Goal: Task Accomplishment & Management: Manage account settings

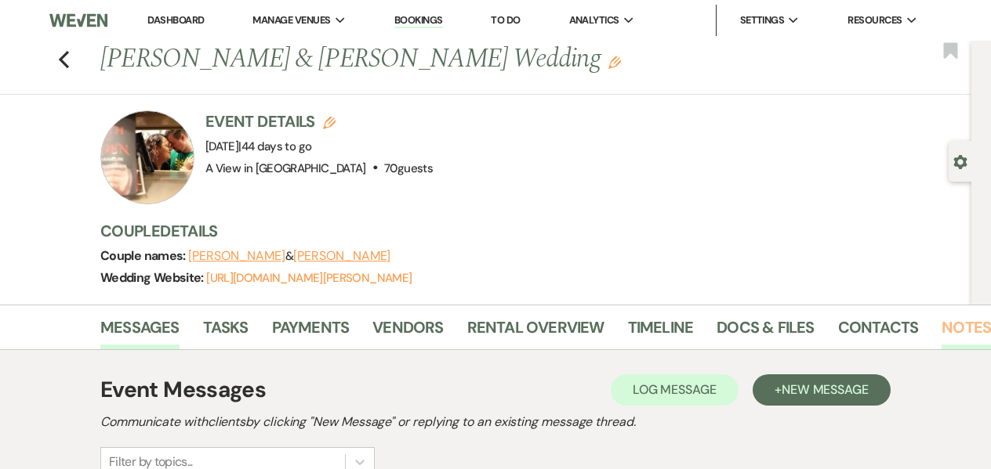
click at [954, 330] on link "Notes" at bounding box center [965, 332] width 49 height 34
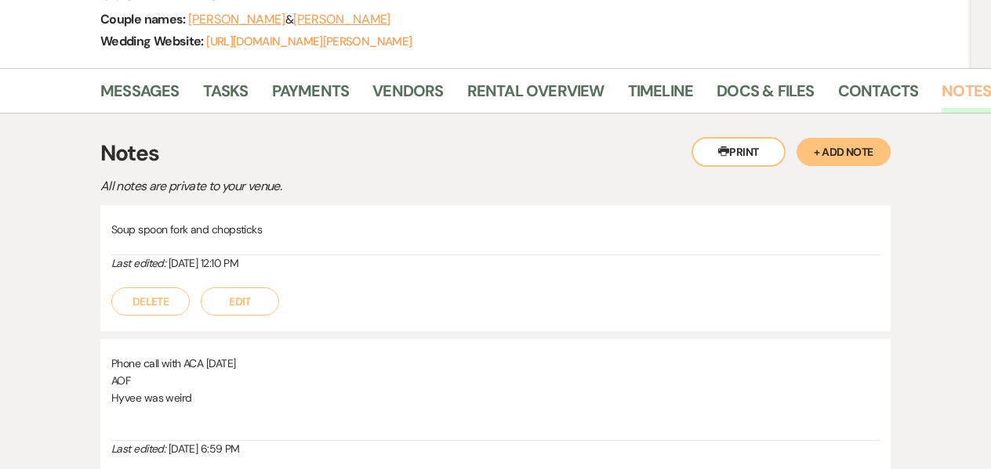
scroll to position [215, 0]
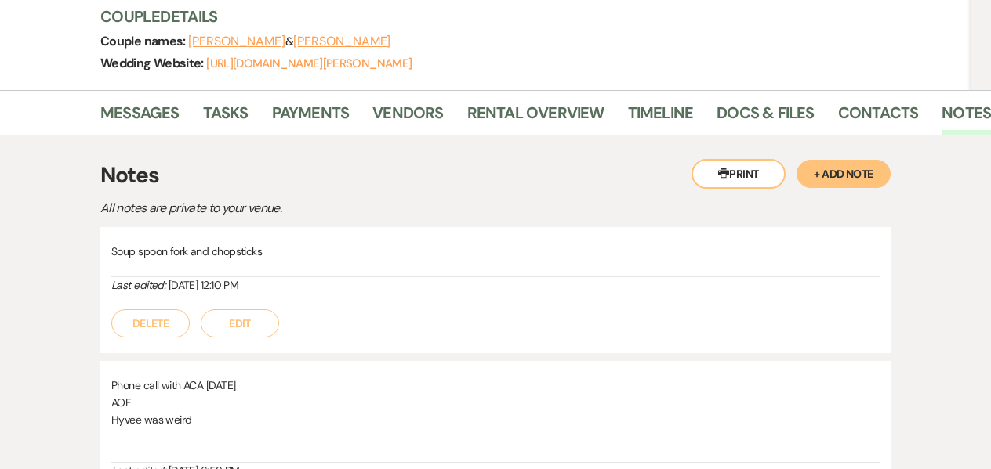
drag, startPoint x: 186, startPoint y: 43, endPoint x: 233, endPoint y: 41, distance: 47.1
click at [233, 41] on div "Couple names: [PERSON_NAME] & [PERSON_NAME]" at bounding box center [527, 42] width 855 height 22
drag, startPoint x: 390, startPoint y: 44, endPoint x: 256, endPoint y: 44, distance: 134.8
click at [256, 44] on div "Couple names: [PERSON_NAME] & [PERSON_NAME]" at bounding box center [527, 42] width 855 height 22
copy button "[PERSON_NAME]"
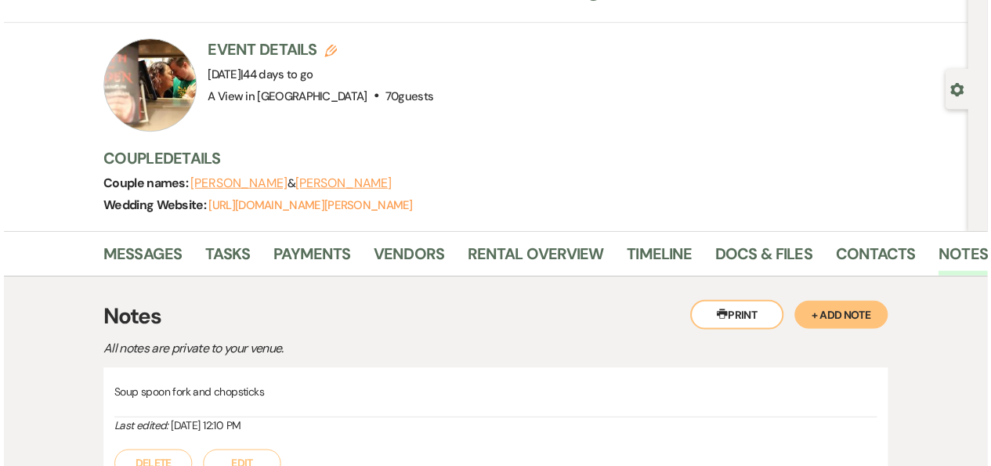
scroll to position [71, 0]
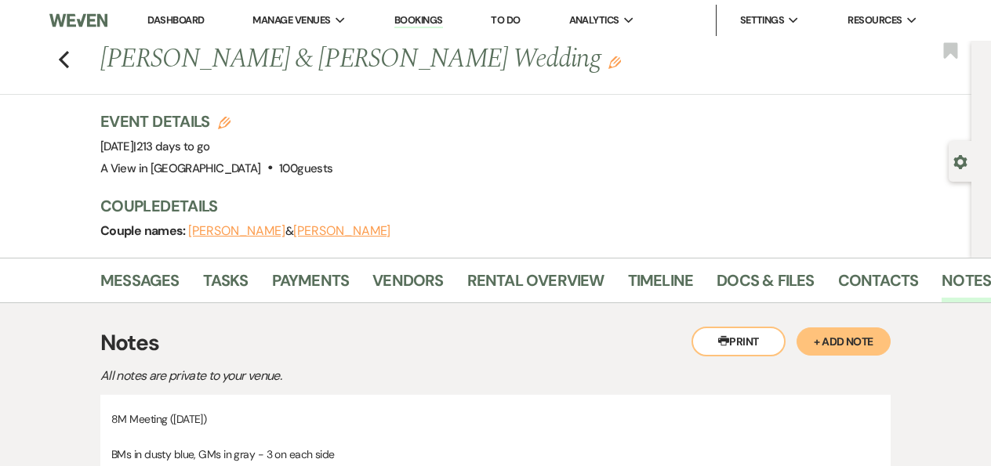
click at [156, 31] on li "Dashboard" at bounding box center [176, 20] width 72 height 31
click at [156, 24] on link "Dashboard" at bounding box center [175, 19] width 56 height 13
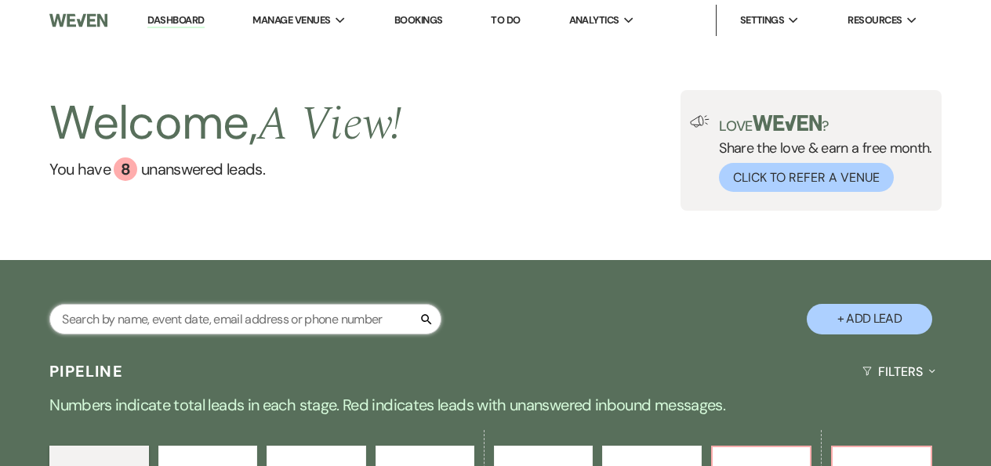
click at [153, 317] on input "text" at bounding box center [245, 319] width 392 height 31
paste input "[DOMAIN_NAME][EMAIL_ADDRESS][DOMAIN_NAME]"
type input "[DOMAIN_NAME][EMAIL_ADDRESS][DOMAIN_NAME]"
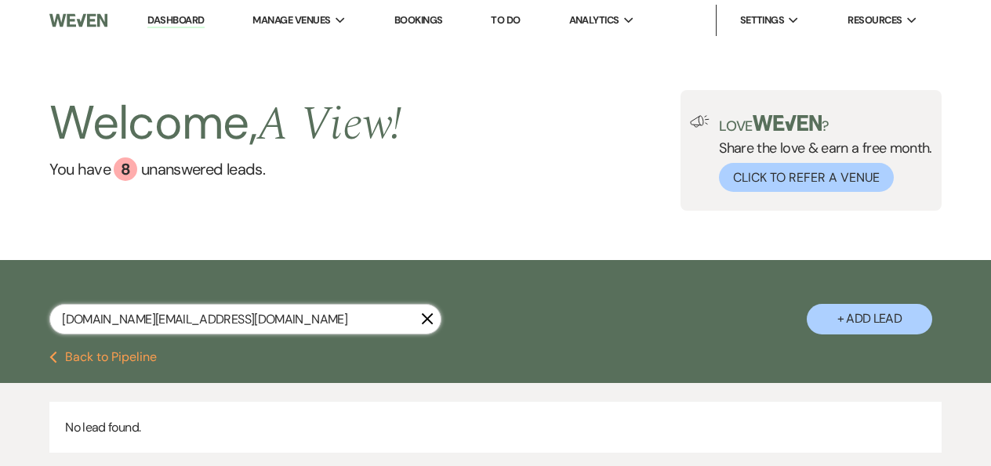
click at [153, 317] on input "[DOMAIN_NAME][EMAIL_ADDRESS][DOMAIN_NAME]" at bounding box center [245, 319] width 392 height 31
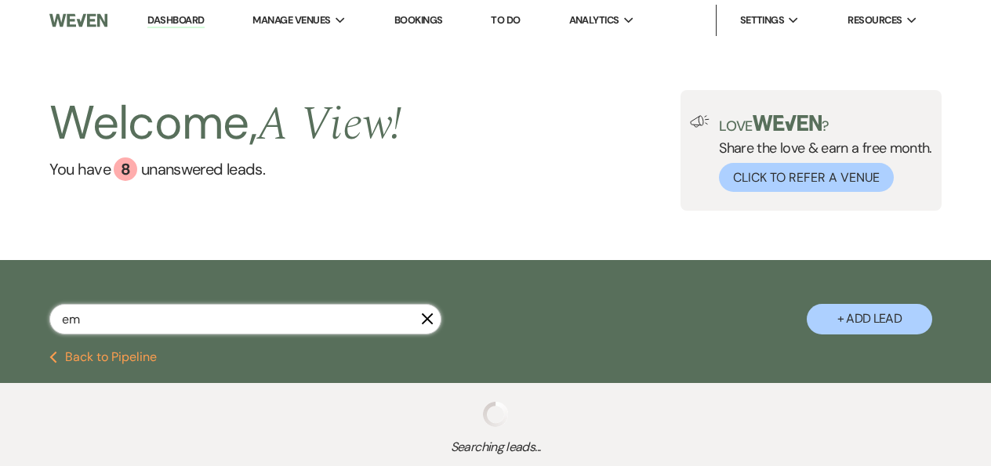
type input "e"
select select "8"
select select "4"
select select "8"
select select "4"
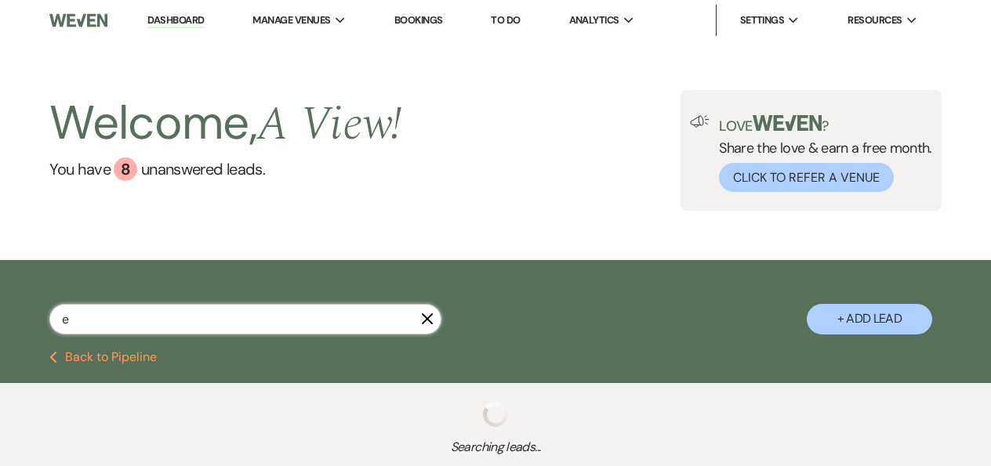
select select "2"
select select "4"
select select "9"
select select "8"
select select "4"
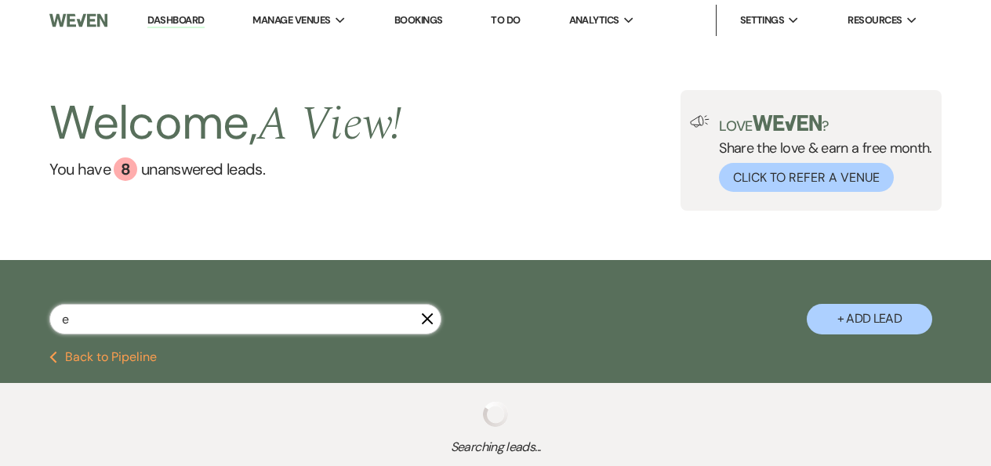
select select "9"
select select "8"
select select "4"
select select "8"
select select "4"
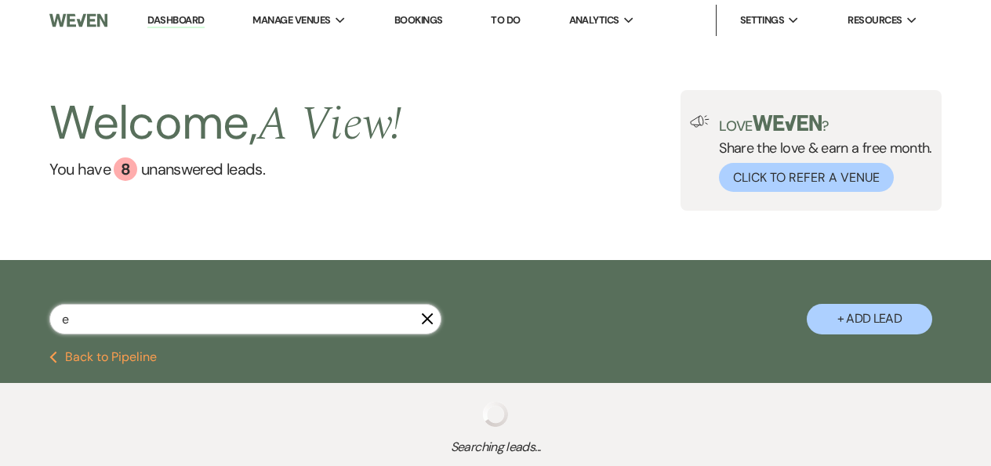
select select "9"
select select "8"
select select "4"
select select "5"
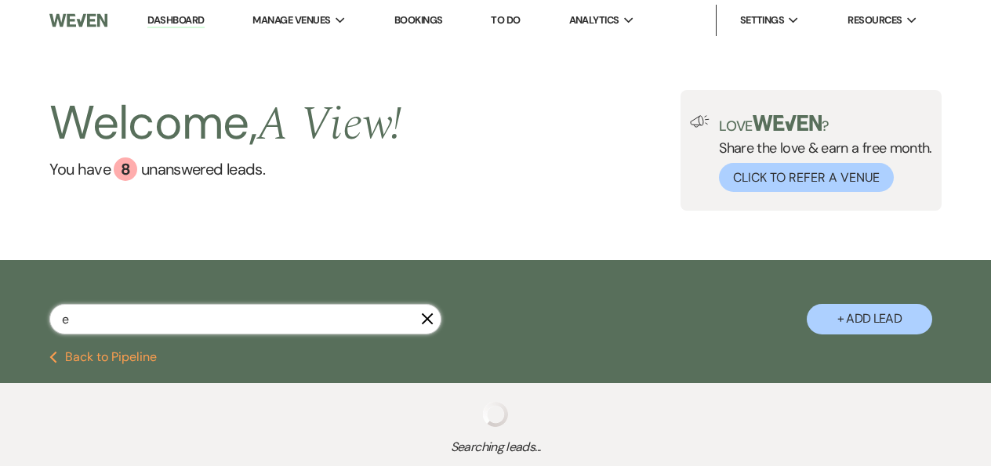
select select "8"
select select "4"
select select "9"
select select "8"
select select "4"
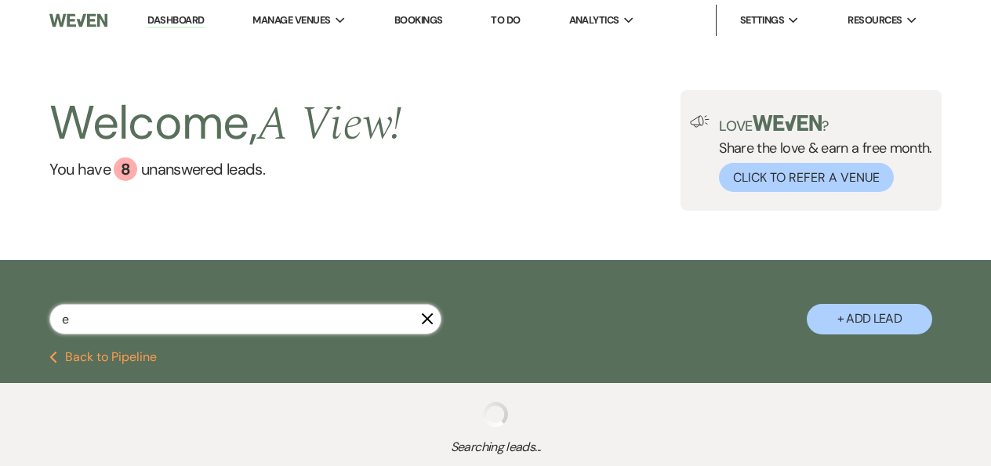
select select "8"
select select "4"
select select "8"
select select "4"
select select "8"
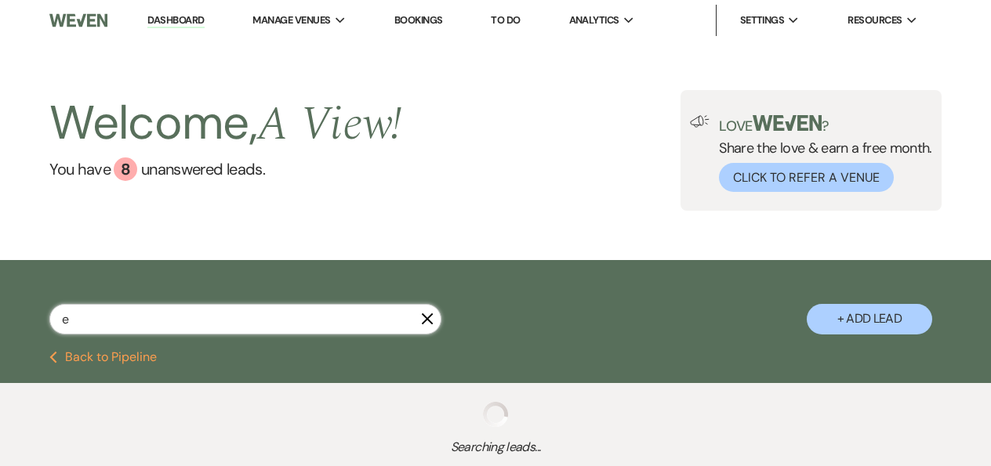
select select "4"
select select "8"
select select "6"
select select "8"
select select "4"
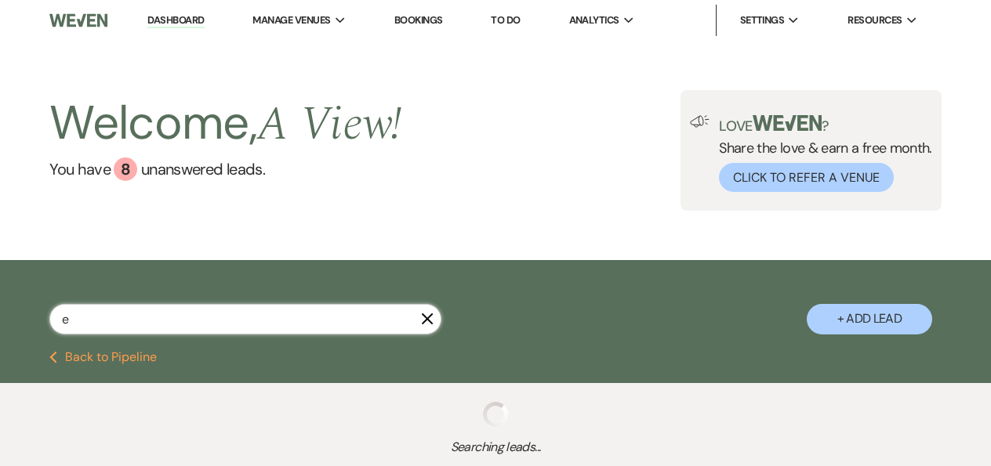
select select "8"
select select "6"
select select "8"
select select "4"
select select "8"
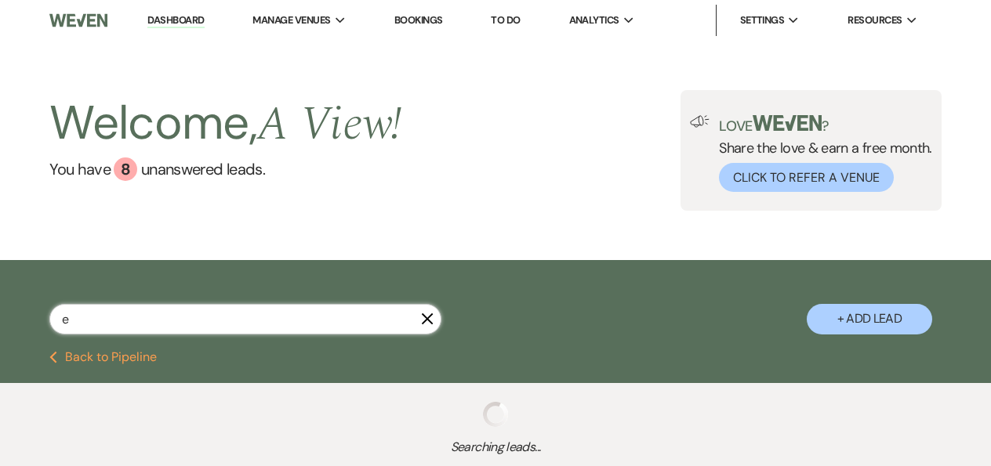
select select "5"
select select "8"
select select "4"
select select "8"
select select "5"
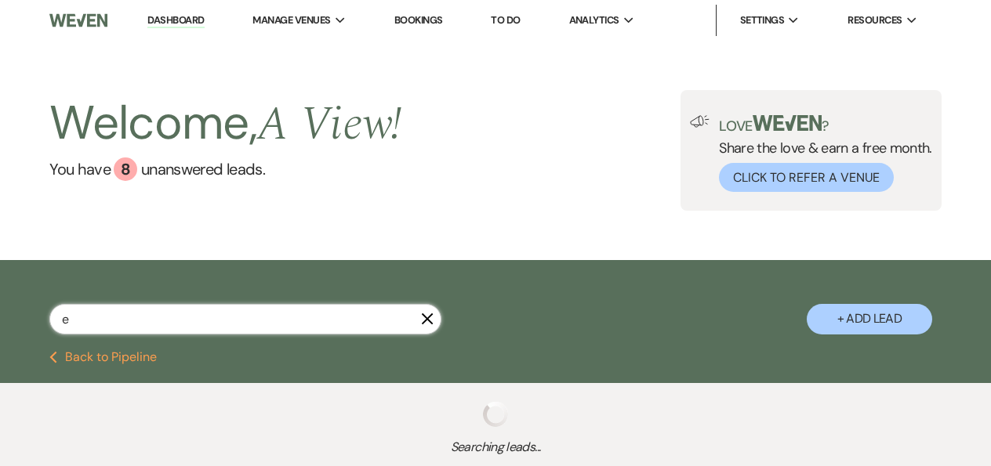
select select "8"
select select "6"
select select "8"
select select "6"
select select "8"
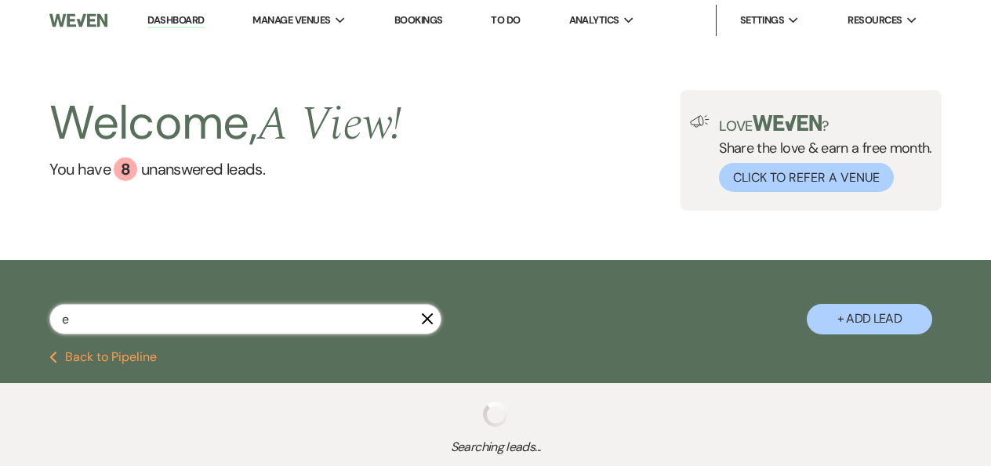
select select "4"
select select "8"
select select "5"
select select "8"
select select "4"
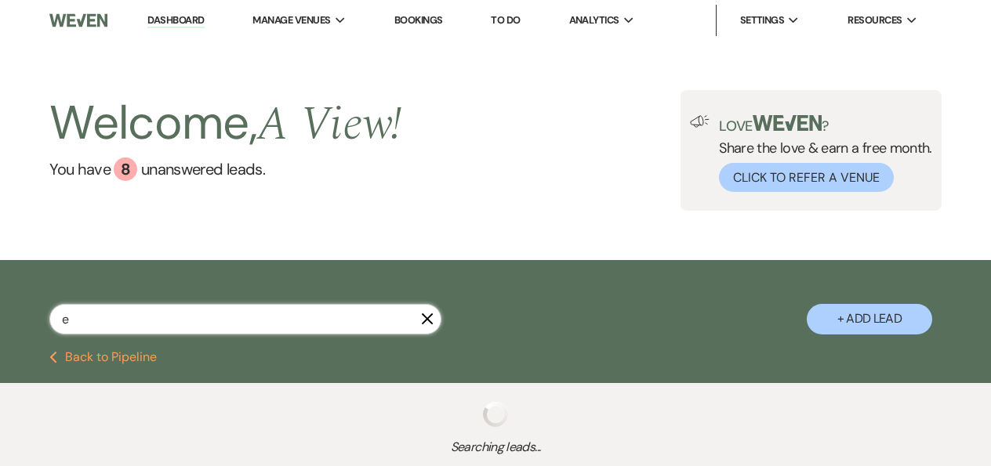
select select "8"
select select "5"
select select "8"
select select "4"
select select "8"
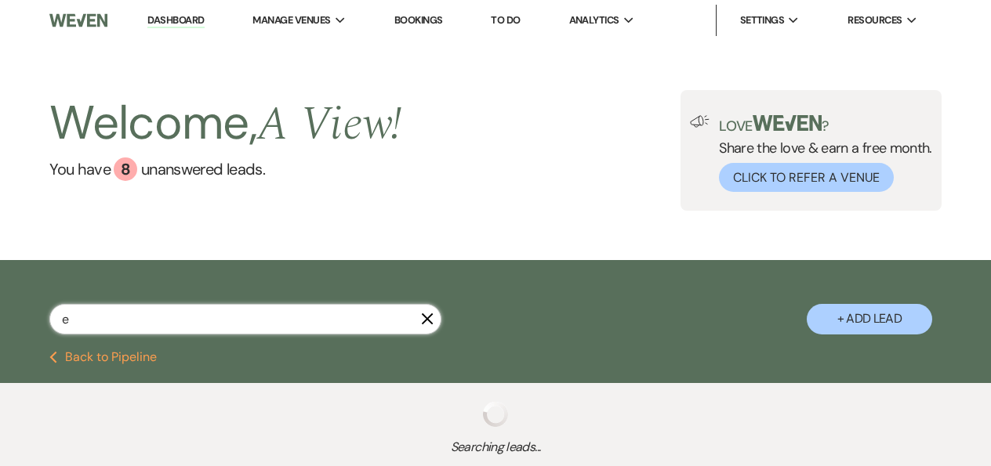
select select "4"
select select "8"
select select "5"
select select "8"
select select "4"
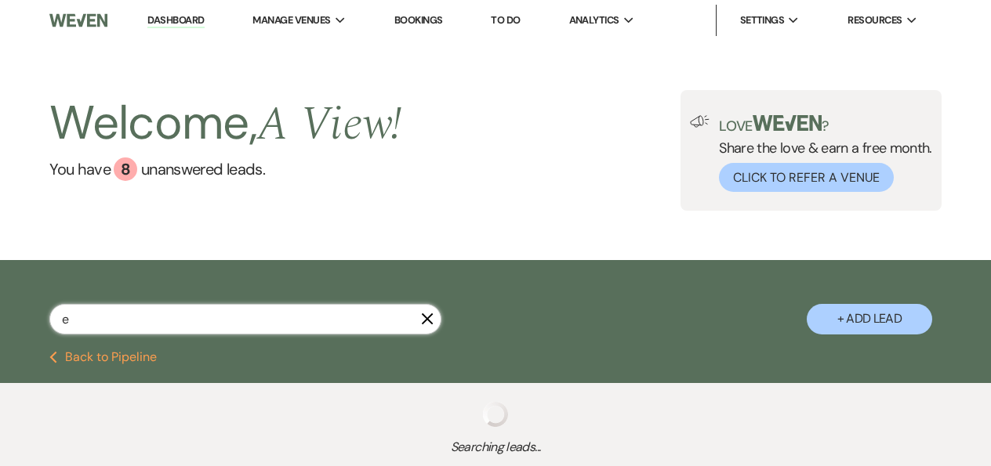
select select "8"
select select "4"
select select "8"
select select "4"
select select "8"
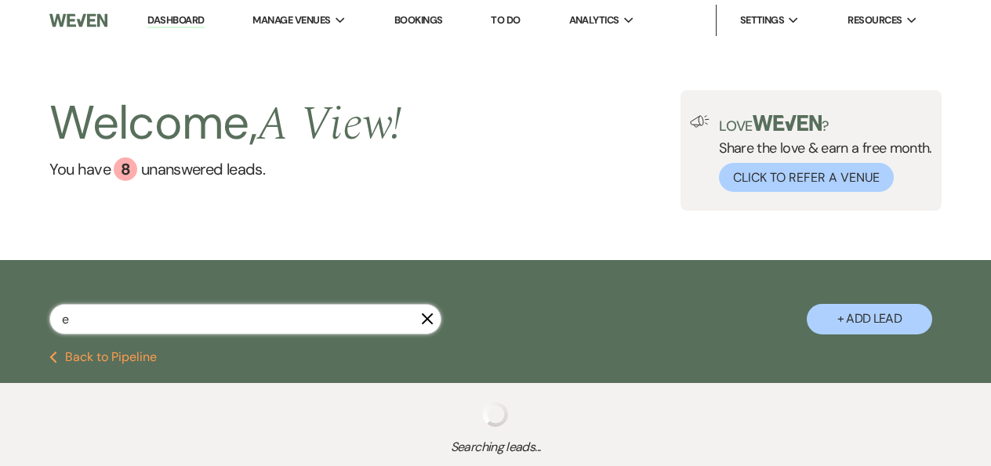
select select "5"
select select "8"
select select "4"
select select "8"
select select "5"
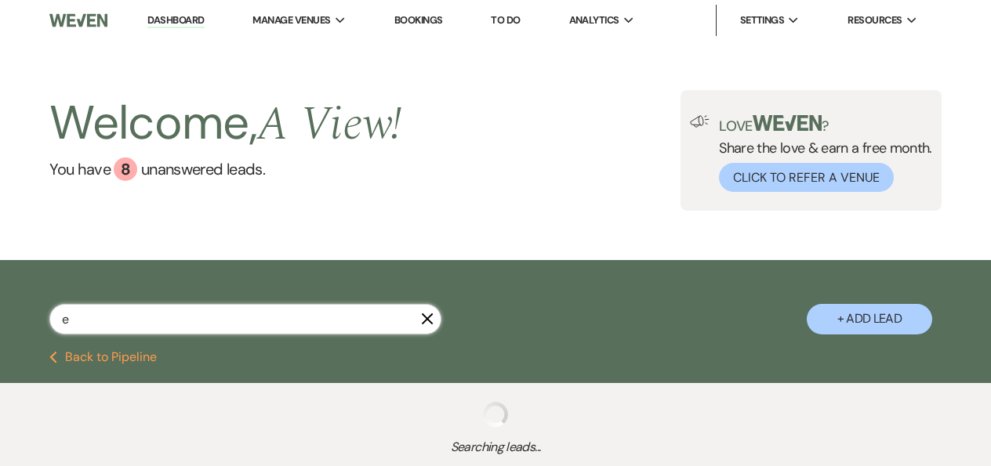
select select "8"
select select "4"
select select "8"
select select "4"
select select "8"
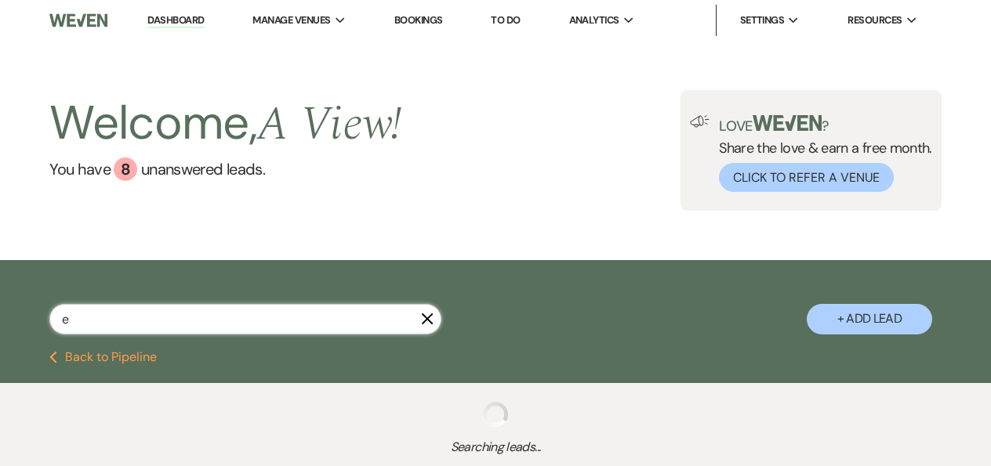
select select "7"
select select "8"
select select "4"
select select "8"
select select "2"
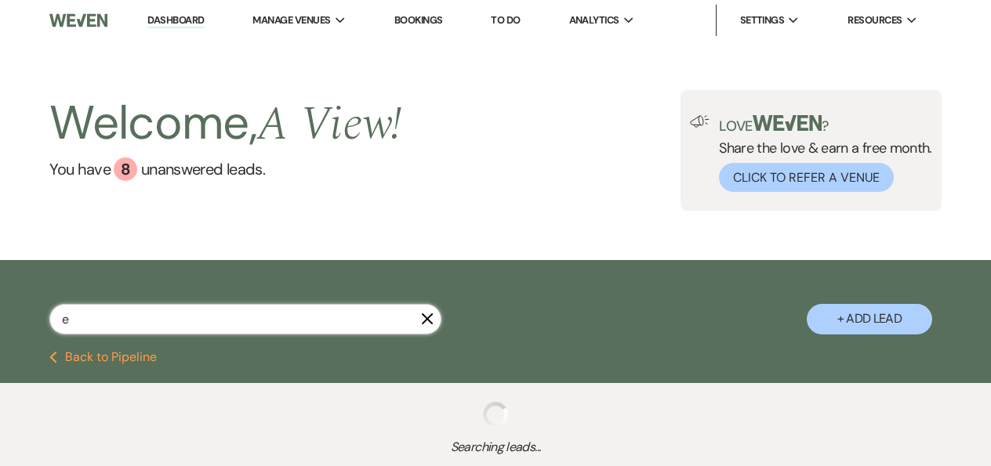
select select "8"
select select "5"
select select "8"
select select "4"
select select "8"
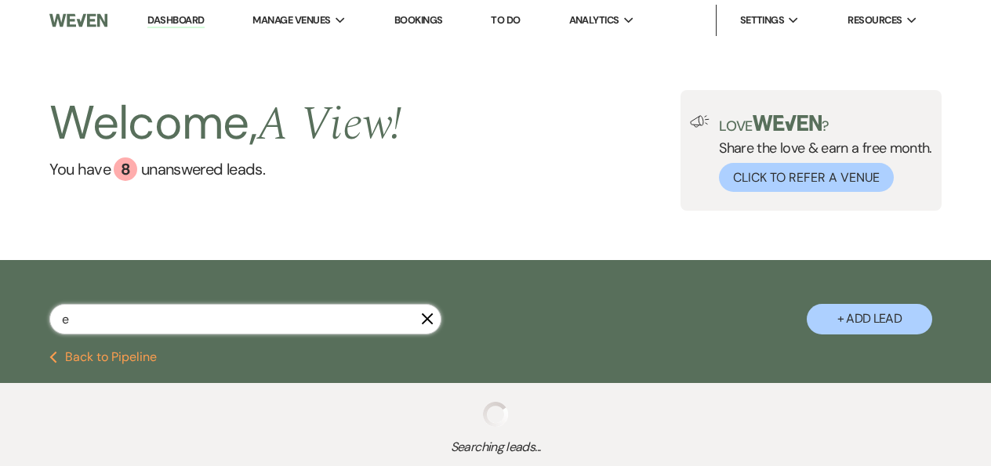
select select "4"
select select "8"
select select "4"
select select "6"
select select "8"
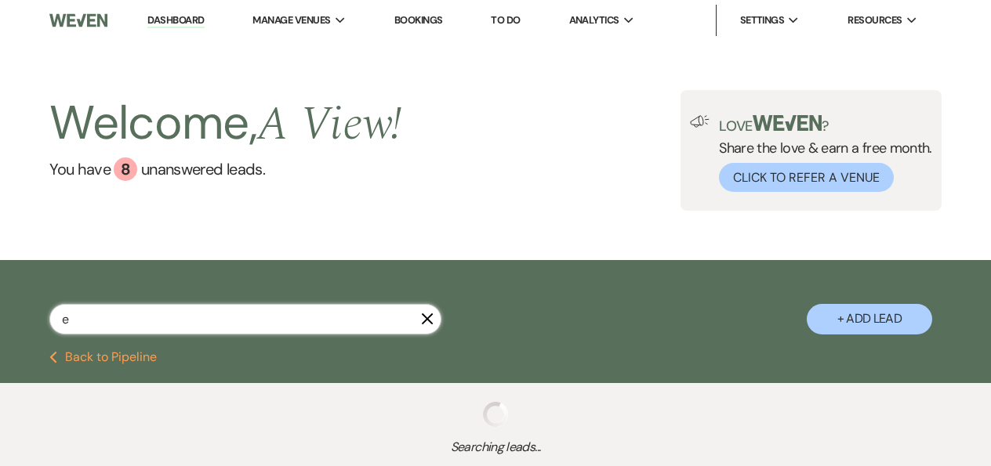
select select "5"
select select "8"
select select "4"
select select "8"
select select "5"
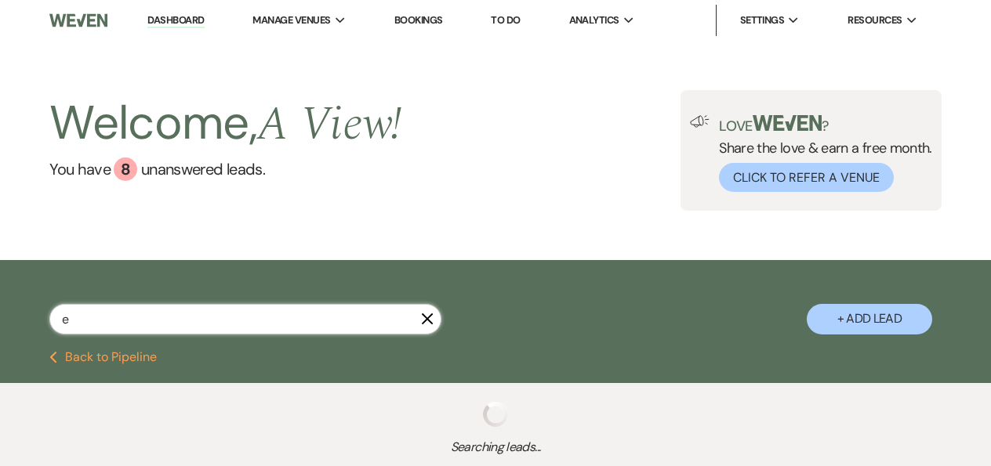
select select "8"
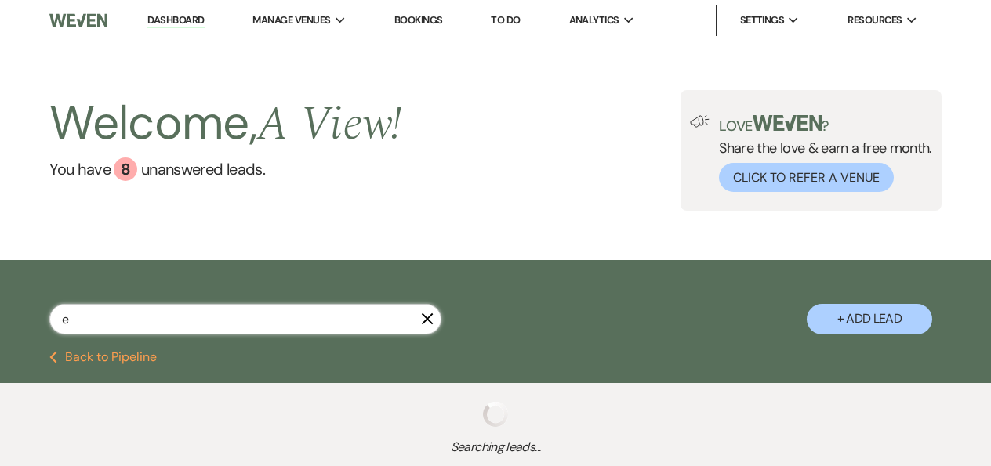
select select "5"
select select "8"
select select "4"
select select "8"
select select "5"
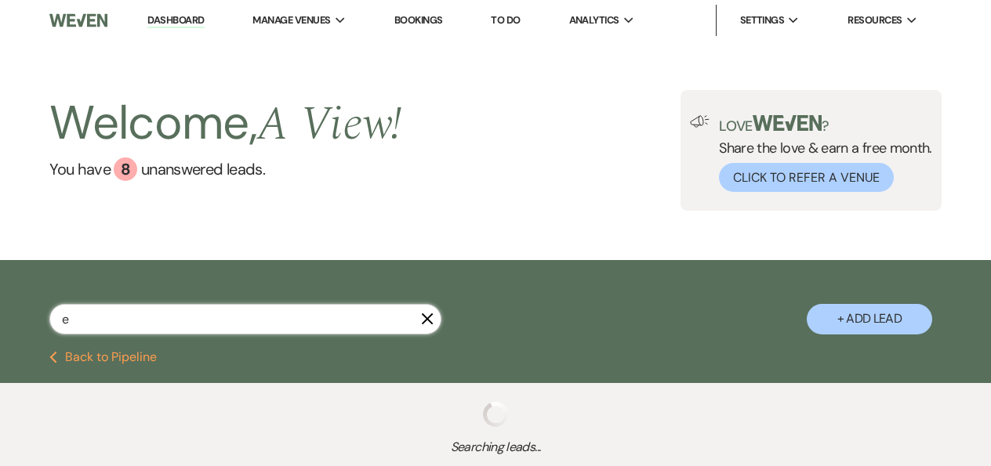
select select "8"
select select "5"
select select "8"
select select "4"
select select "5"
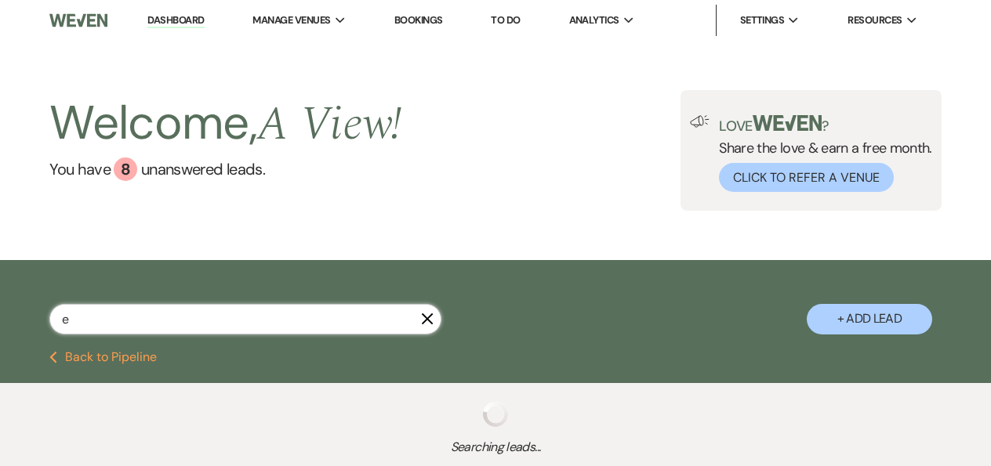
select select "8"
select select "4"
select select "8"
select select "4"
select select "8"
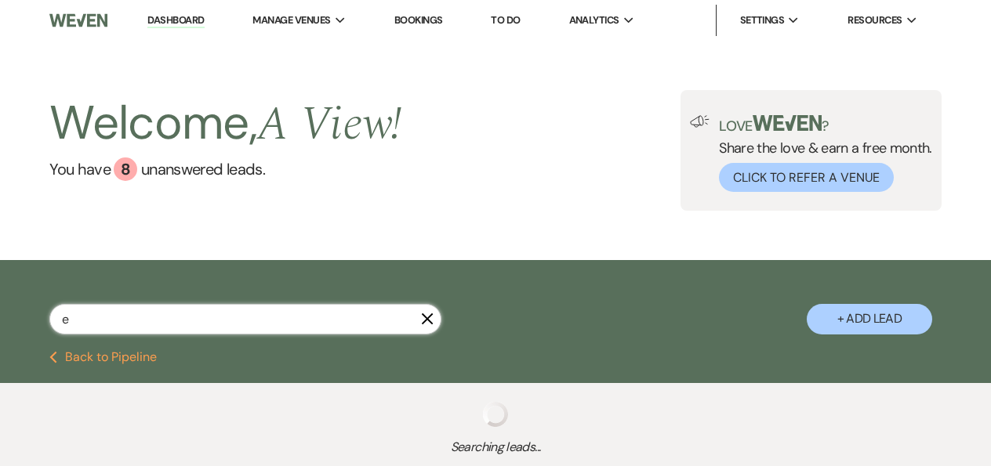
select select "4"
select select "8"
select select "4"
select select "8"
select select "5"
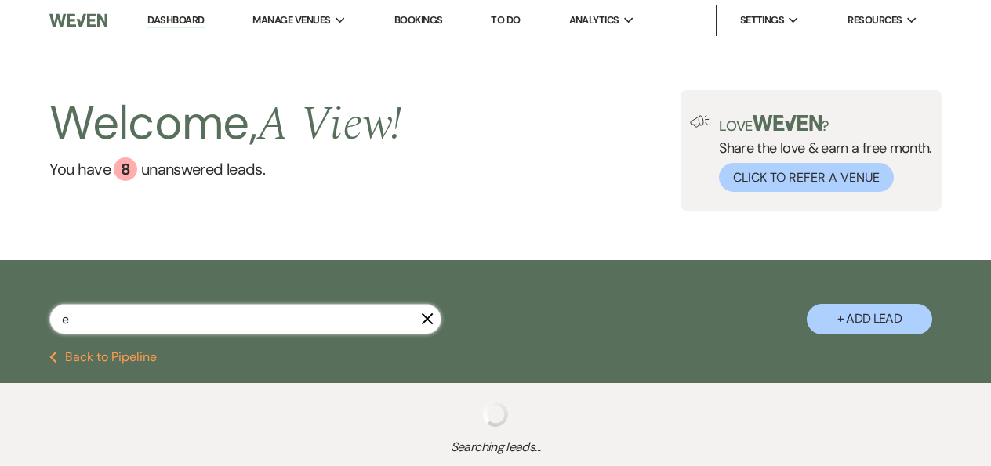
select select "8"
select select "4"
select select "8"
select select "6"
select select "8"
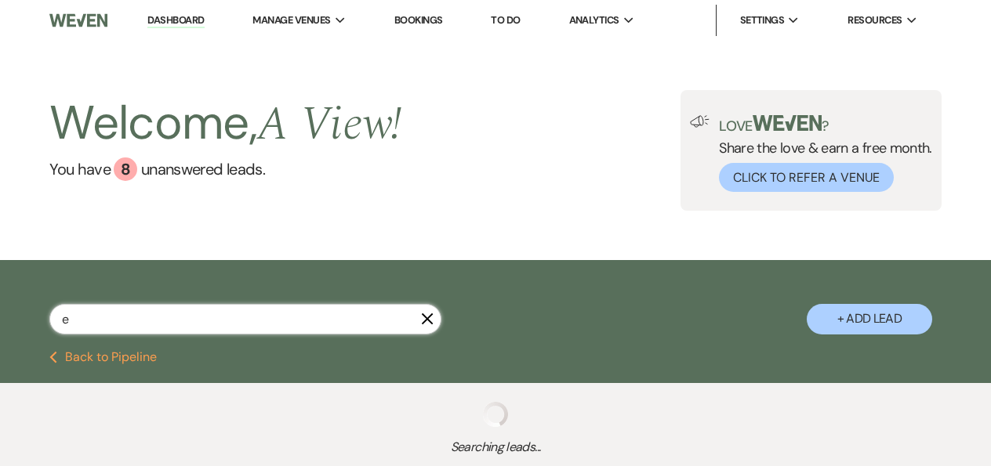
select select "4"
select select "8"
select select "4"
select select "8"
select select "4"
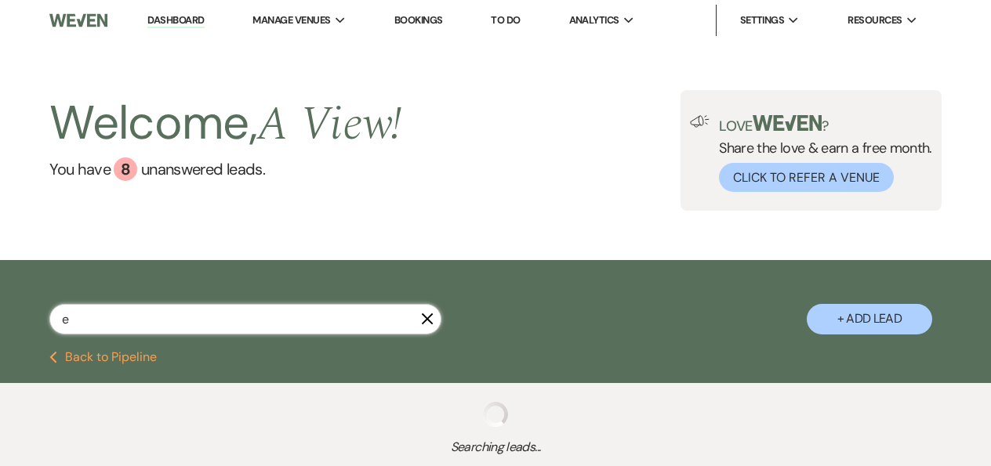
select select "8"
select select "4"
select select "8"
select select "7"
select select "8"
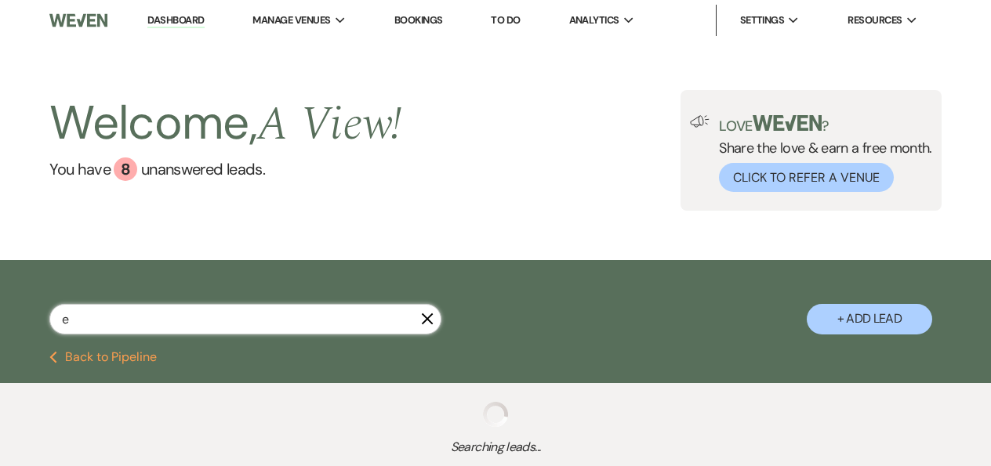
select select "4"
select select "8"
select select "5"
select select "8"
select select "4"
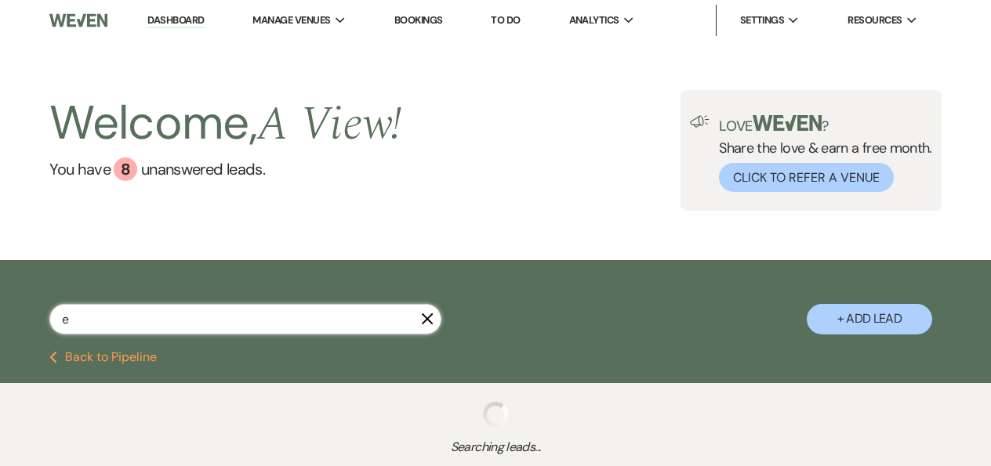
select select "8"
select select "4"
select select "8"
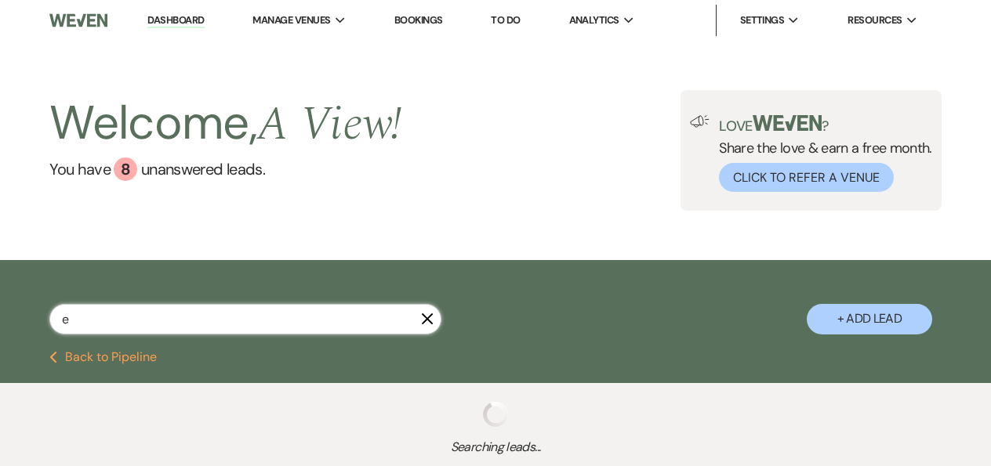
select select "1"
select select "8"
select select "4"
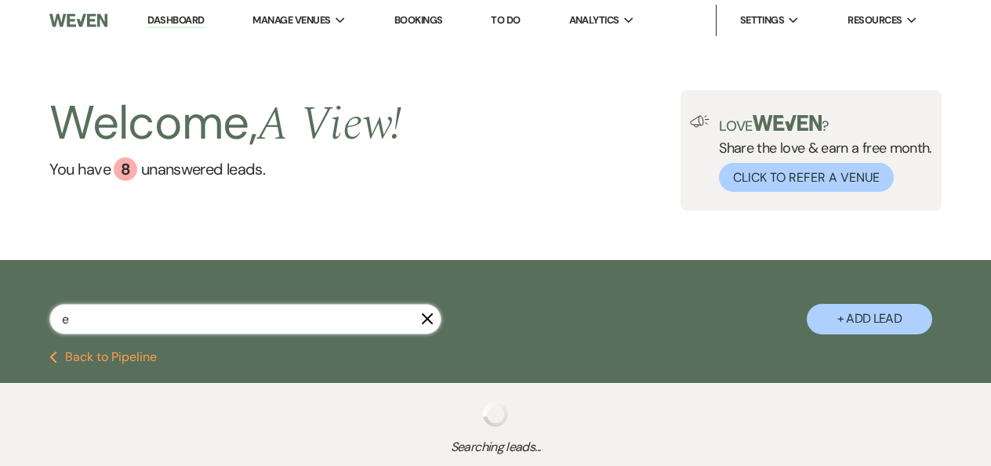
select select "8"
select select "4"
select select "8"
select select "4"
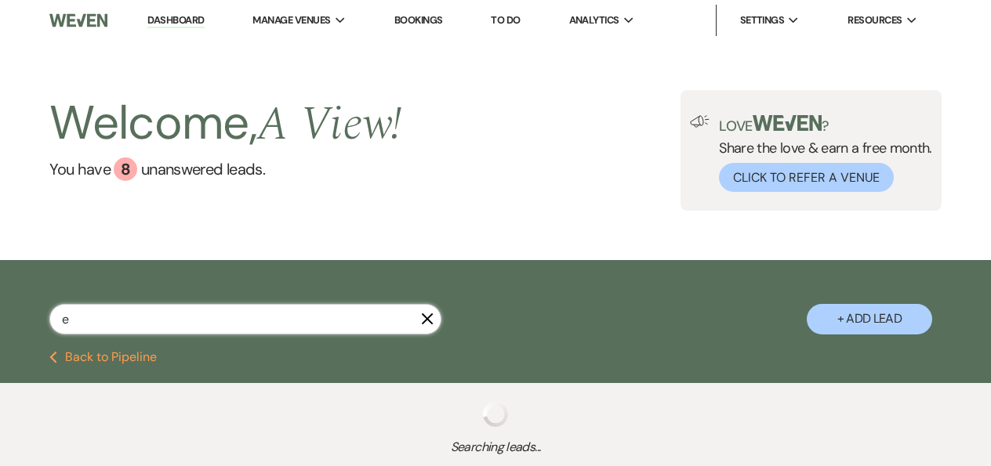
select select "8"
select select "4"
select select "8"
select select "7"
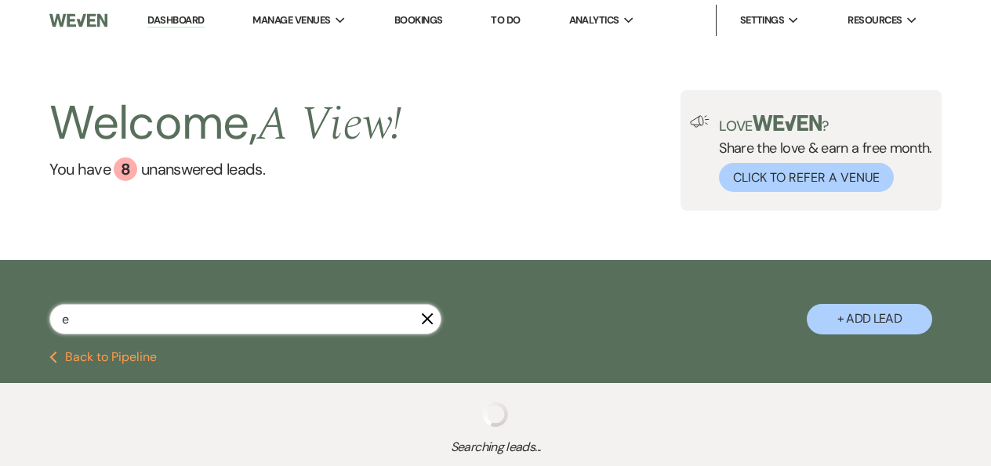
select select "8"
select select "6"
select select "8"
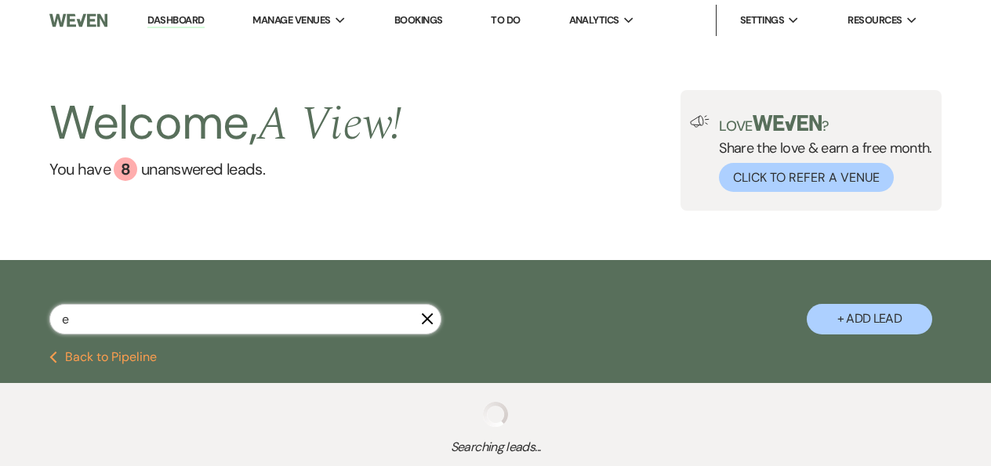
select select "6"
select select "8"
select select "6"
select select "8"
select select "3"
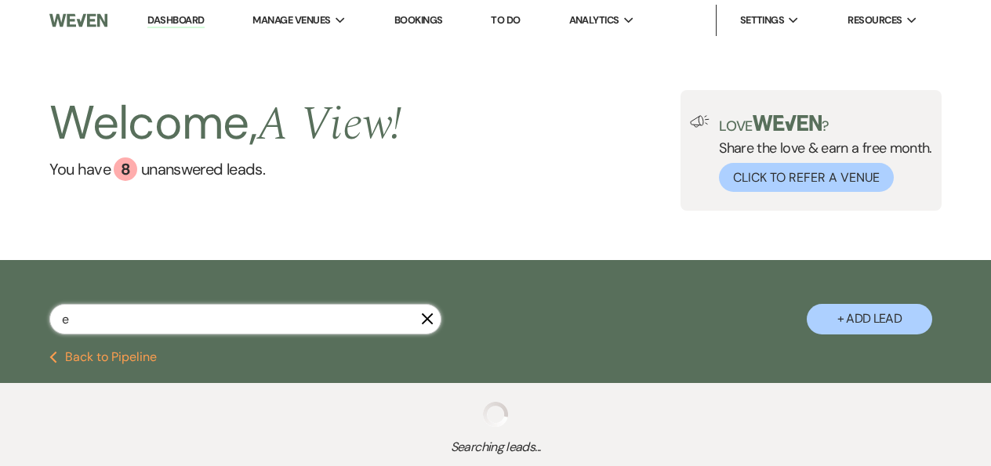
select select "8"
select select "3"
select select "8"
select select "3"
select select "8"
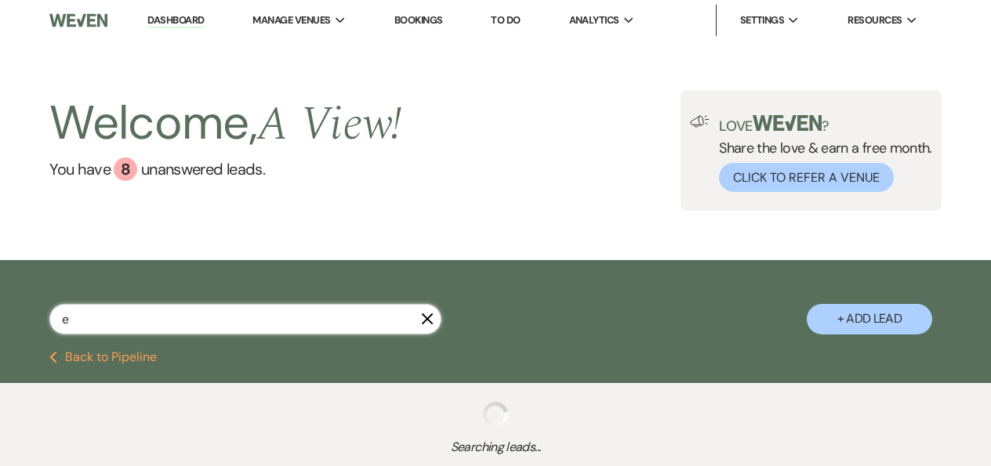
select select "8"
select select "4"
select select "8"
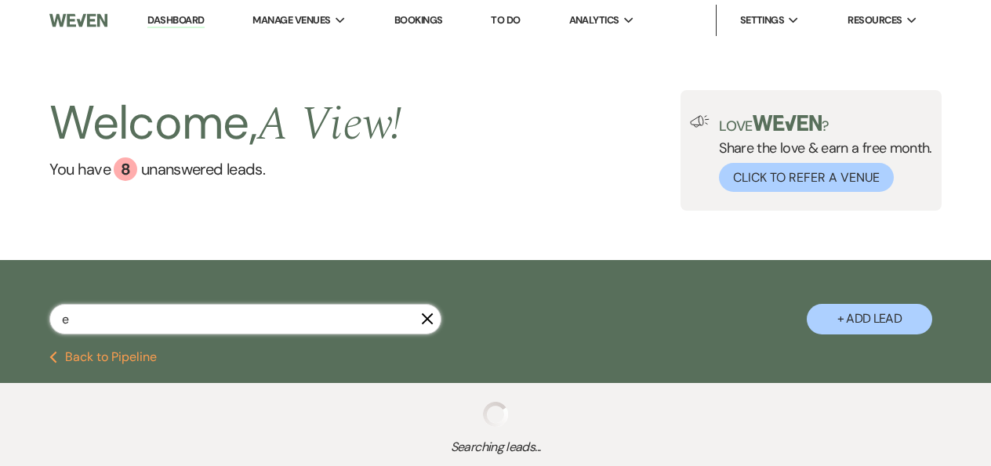
select select "6"
select select "8"
select select "4"
select select "8"
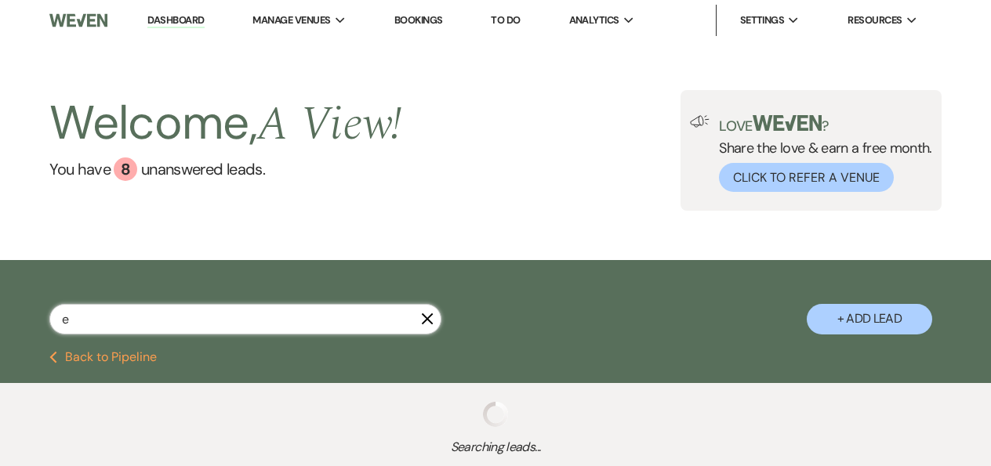
select select "8"
select select "4"
select select "8"
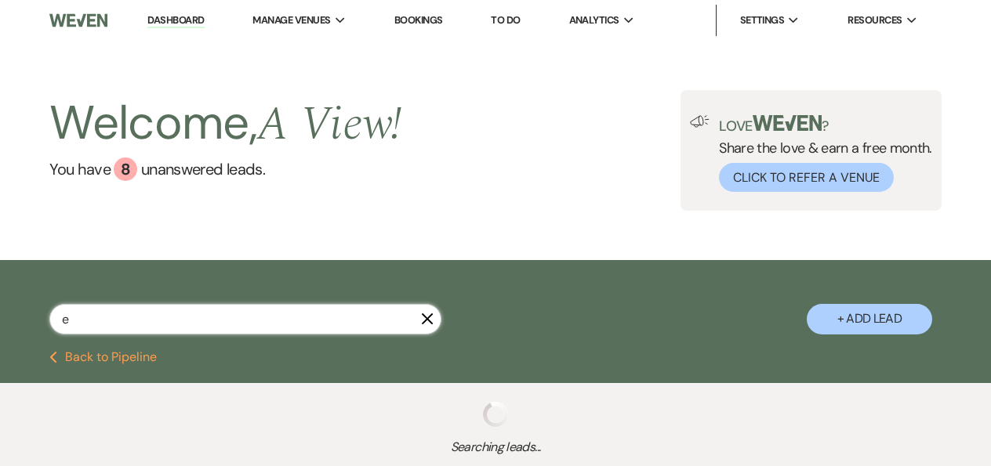
select select "4"
select select "8"
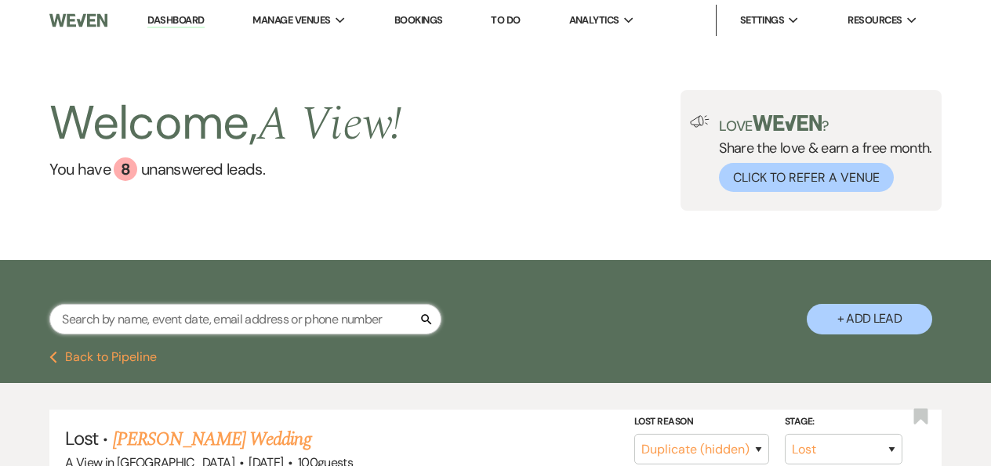
paste input "Anna Nigro"
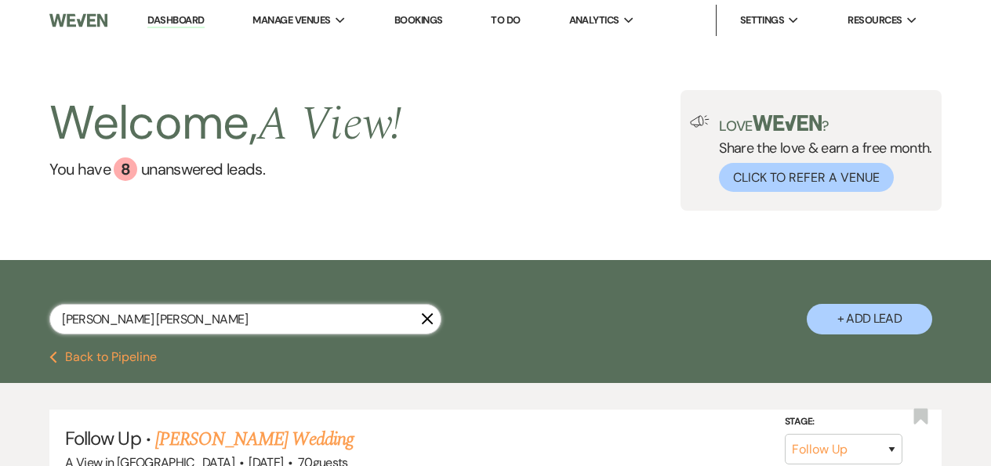
click at [122, 323] on input "Anna Nigro emily" at bounding box center [245, 319] width 392 height 31
click at [187, 318] on input "Anna Nigro & emily" at bounding box center [245, 319] width 392 height 31
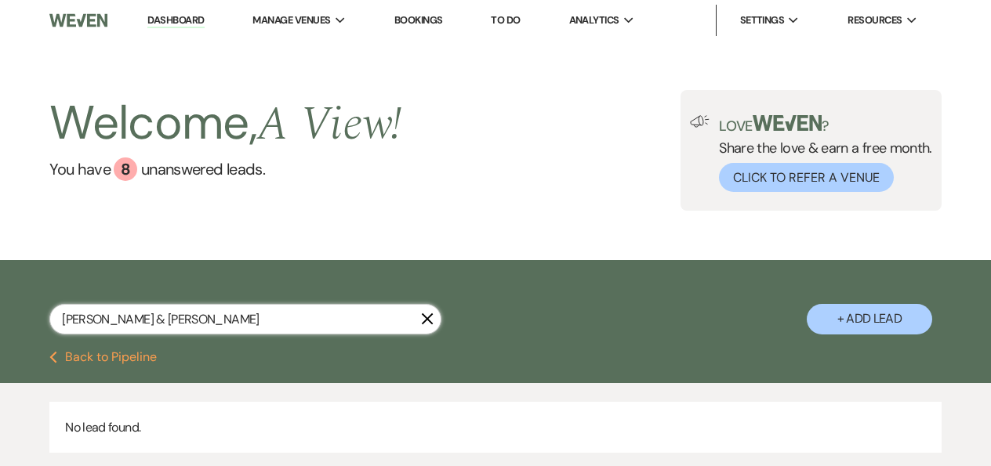
scroll to position [107, 0]
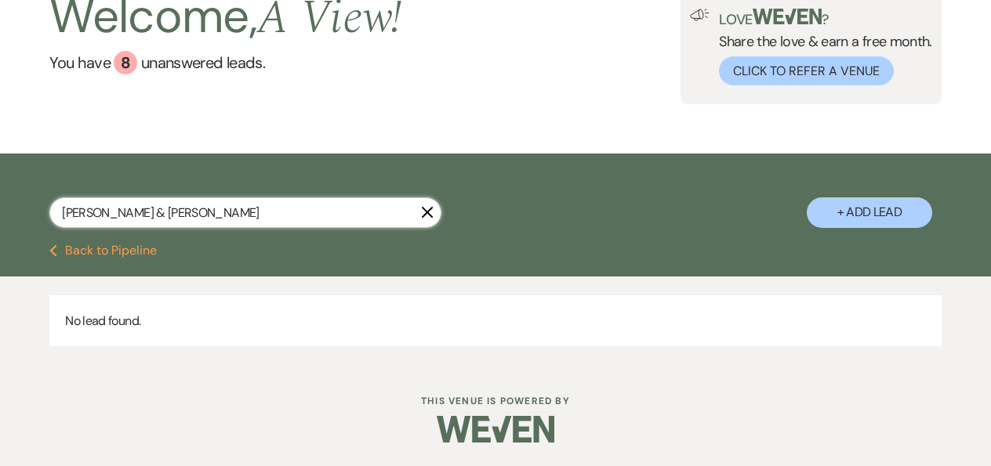
drag, startPoint x: 138, startPoint y: 205, endPoint x: 36, endPoint y: 208, distance: 101.9
click at [36, 208] on div "Anna Nigro & Emily Yowell X + Add Lead" at bounding box center [495, 200] width 991 height 79
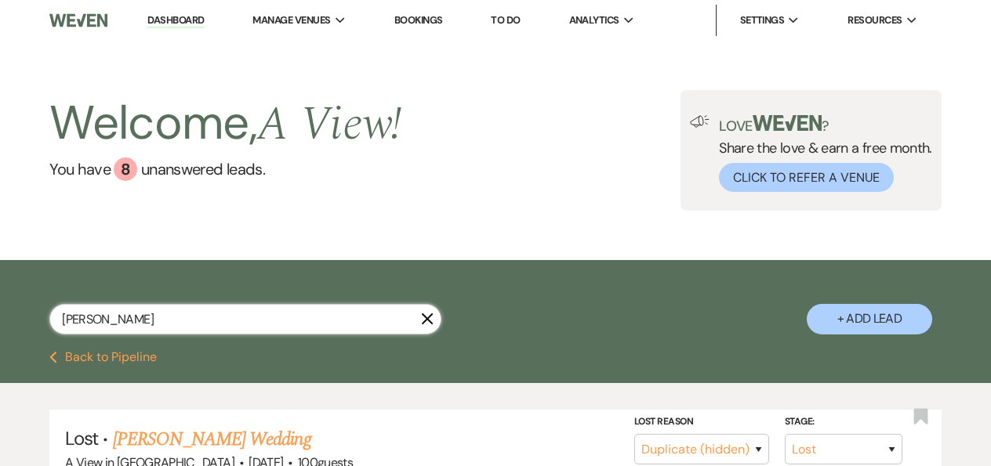
click at [147, 318] on input "emily Yowell" at bounding box center [245, 319] width 392 height 31
click at [147, 319] on input "emily Yowell" at bounding box center [245, 319] width 392 height 31
click at [147, 321] on input "emily Yowell" at bounding box center [245, 319] width 392 height 31
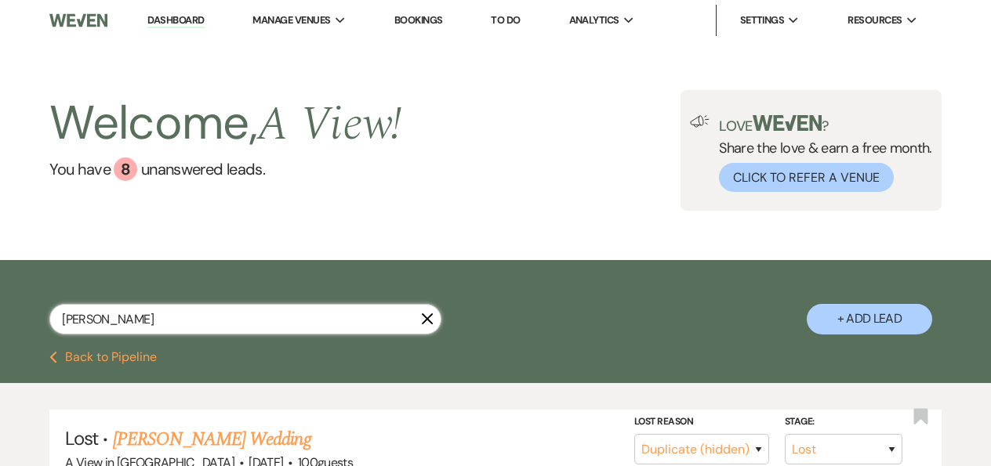
click at [149, 328] on input "emily Yowell" at bounding box center [245, 319] width 392 height 31
click at [113, 317] on input "emily Yowell" at bounding box center [245, 319] width 392 height 31
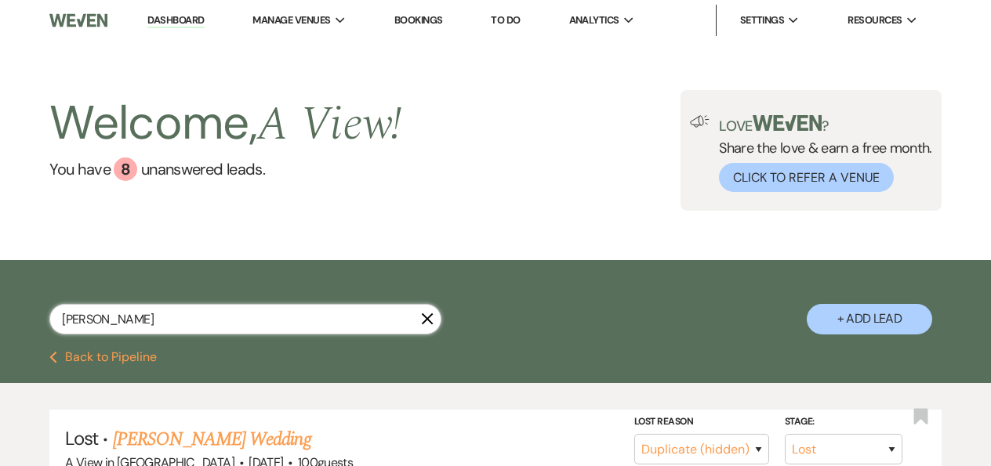
click at [113, 317] on input "emily Yowell" at bounding box center [245, 319] width 392 height 31
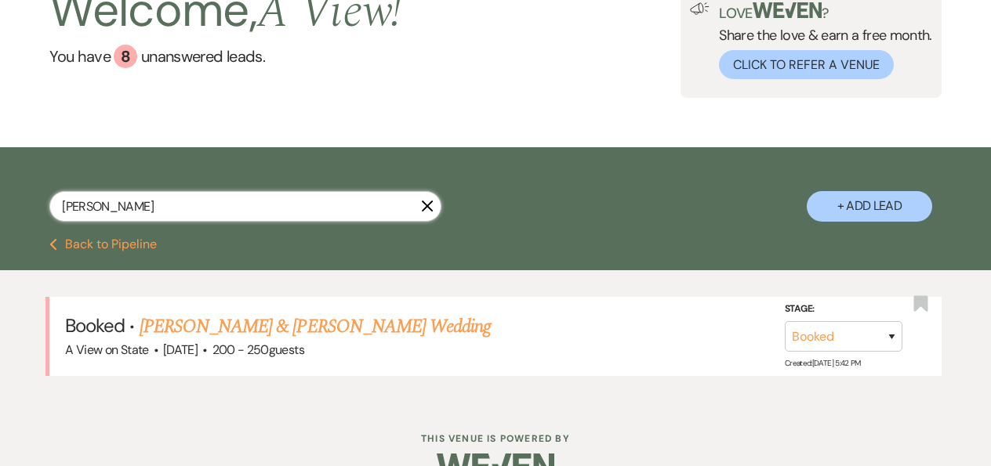
scroll to position [150, 0]
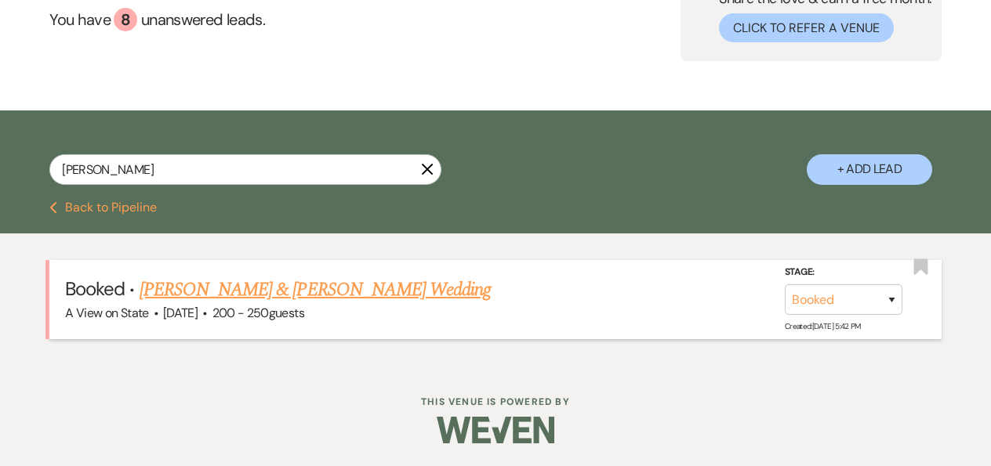
click at [263, 281] on link "Anna Nigro & Emily Yowell's Wedding" at bounding box center [315, 290] width 351 height 28
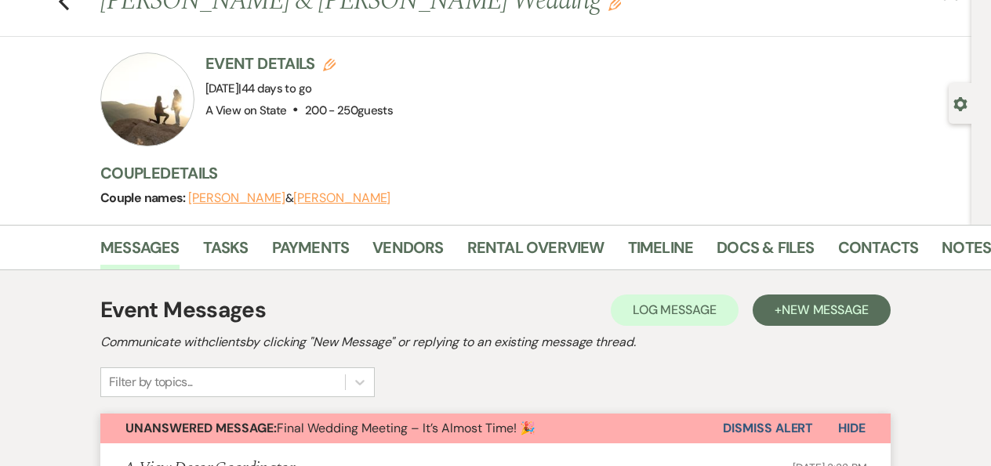
scroll to position [128, 0]
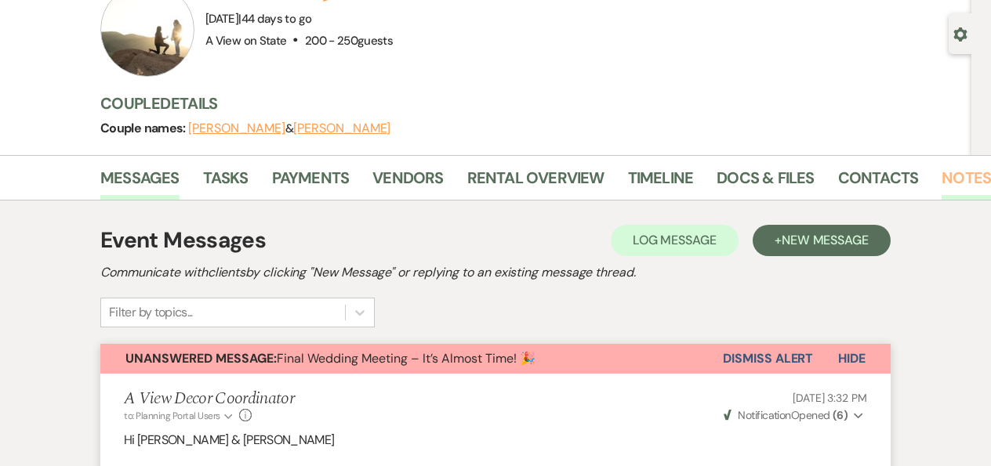
click at [943, 179] on link "Notes" at bounding box center [965, 182] width 49 height 34
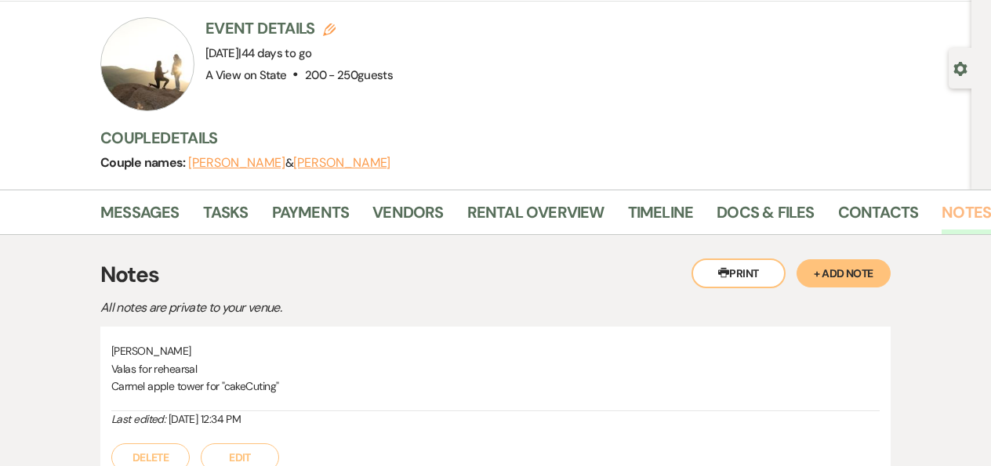
scroll to position [95, 0]
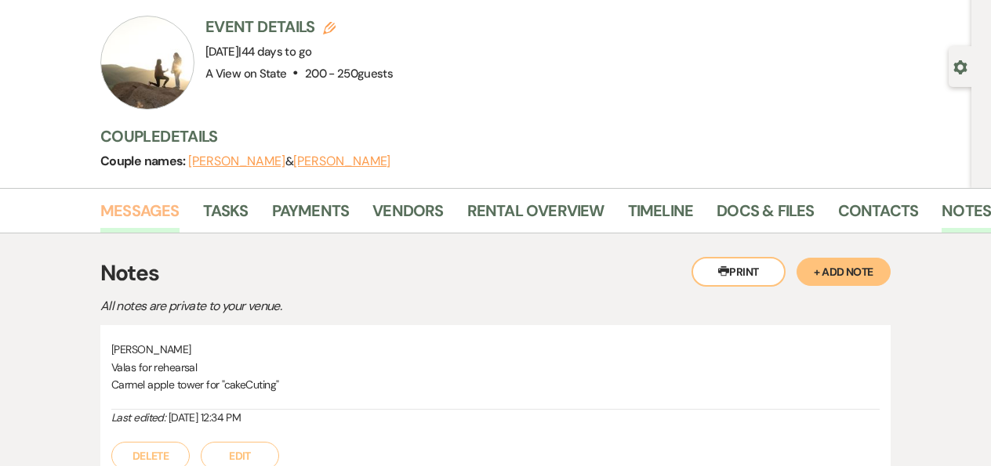
click at [148, 212] on link "Messages" at bounding box center [139, 215] width 79 height 34
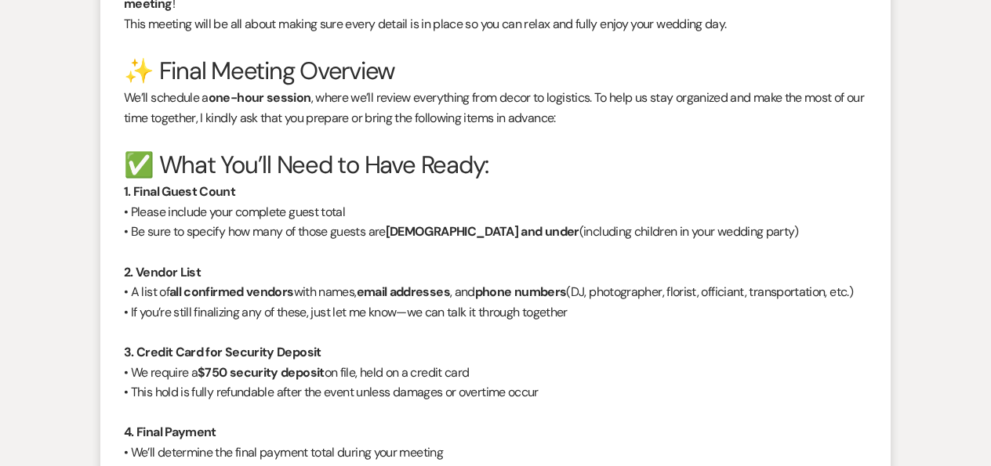
scroll to position [385, 0]
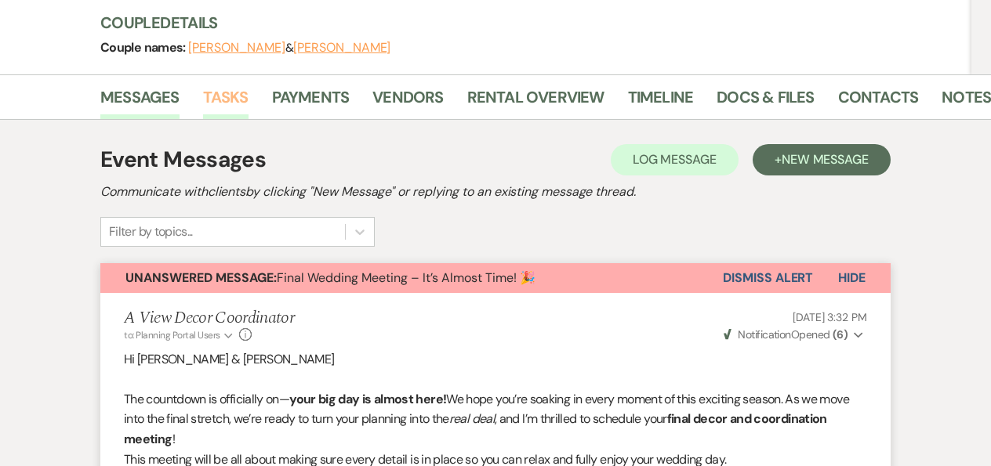
click at [236, 100] on link "Tasks" at bounding box center [225, 102] width 45 height 34
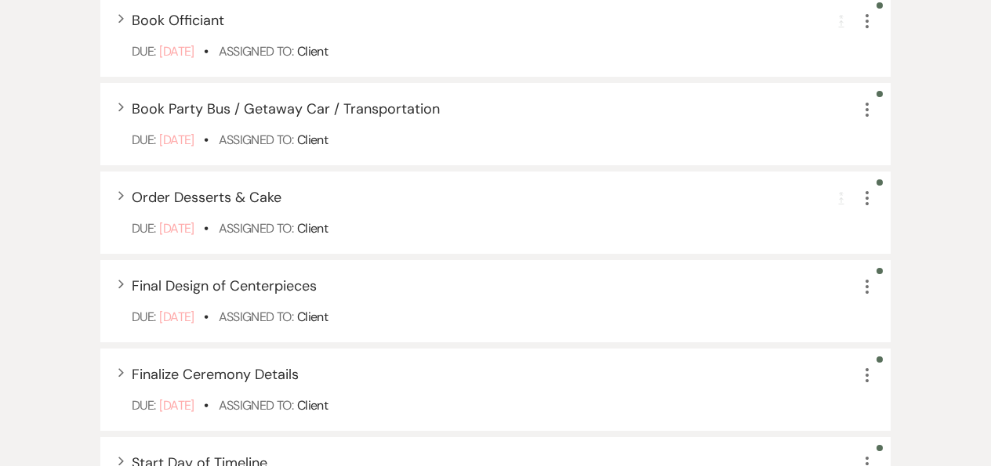
scroll to position [589, 0]
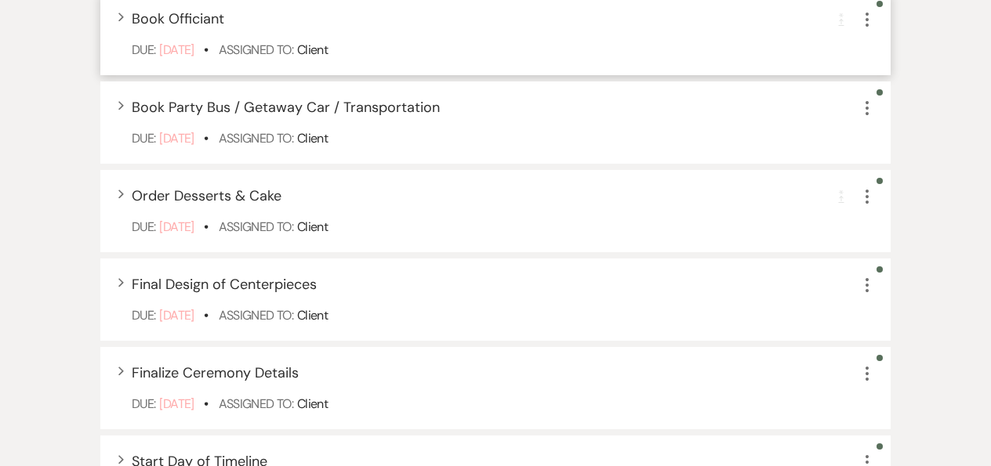
click at [434, 34] on div "Expand Book Officiant Completion Requirement More Due: Feb 28 25 • Assigned To:…" at bounding box center [495, 34] width 790 height 82
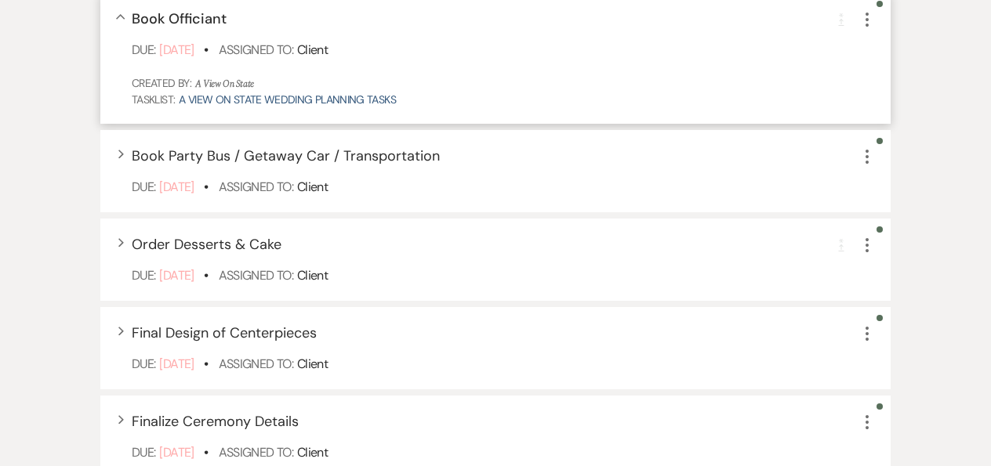
click at [435, 36] on div "Collapse Book Officiant Completion Requirement More Due: Feb 28 25 • Assigned T…" at bounding box center [495, 58] width 790 height 131
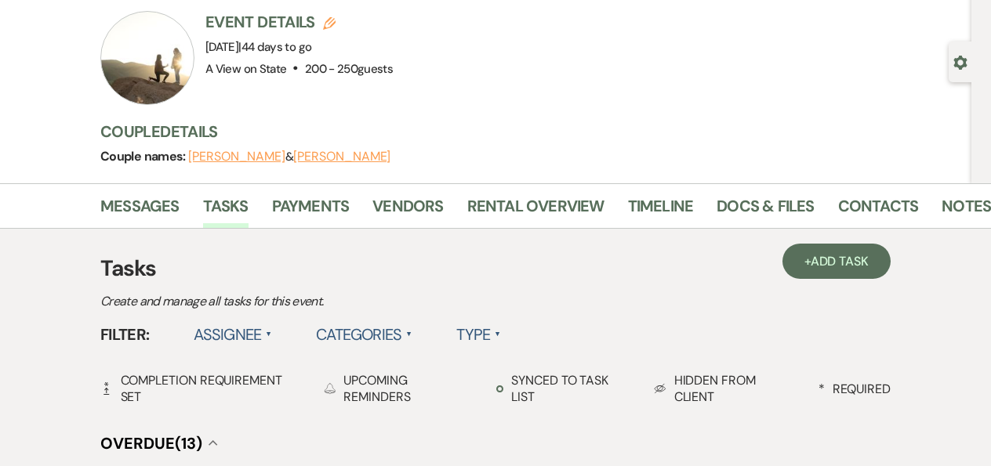
scroll to position [0, 0]
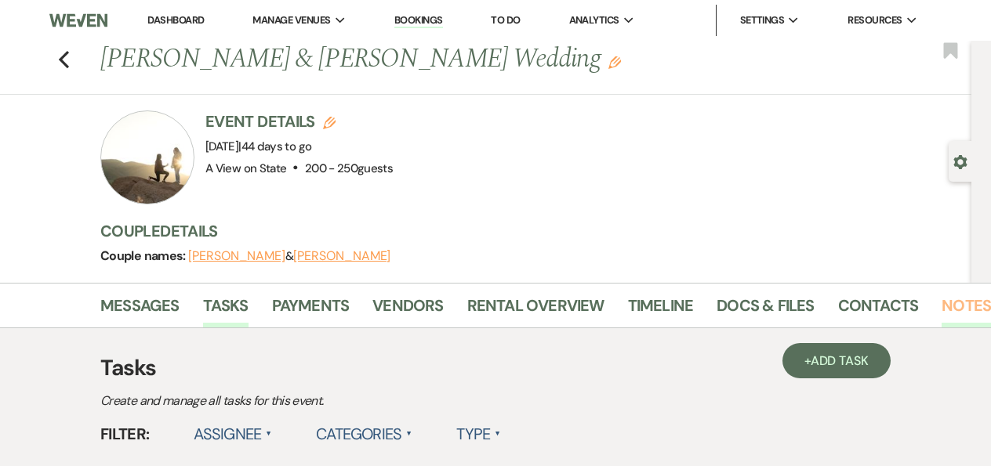
click at [941, 309] on link "Notes" at bounding box center [965, 310] width 49 height 34
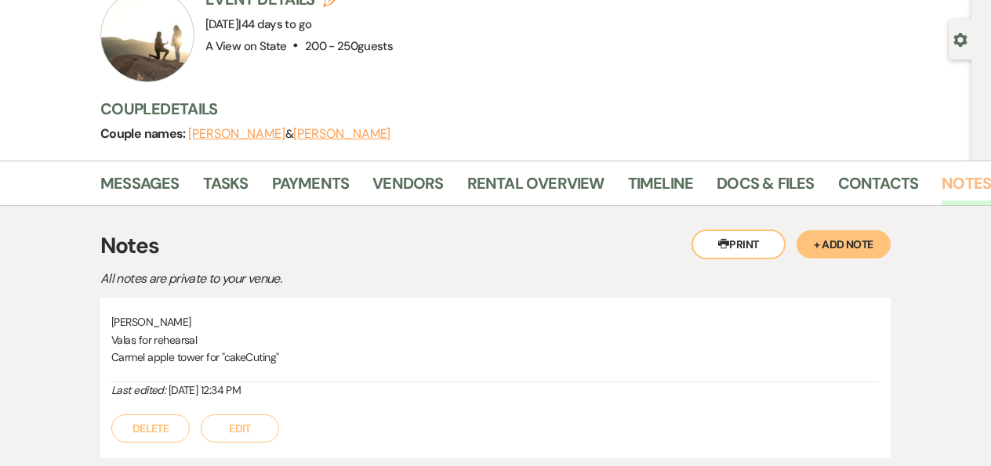
scroll to position [127, 0]
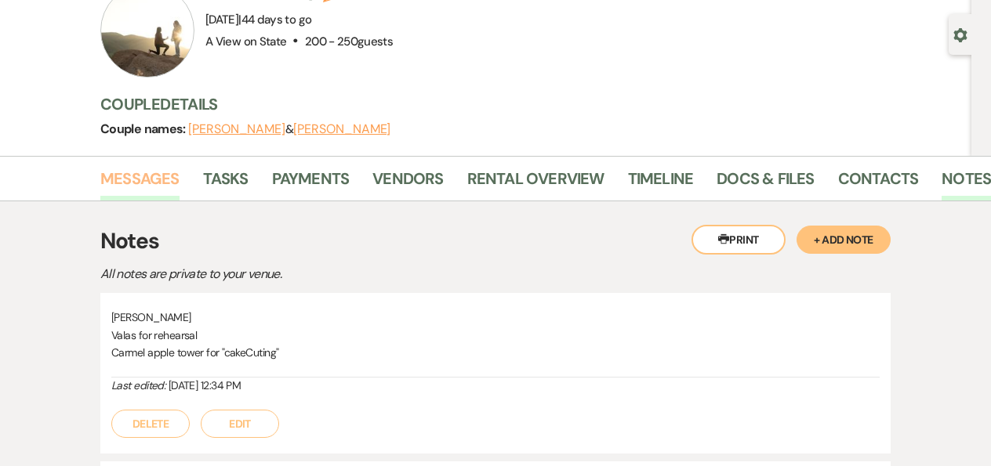
click at [125, 181] on link "Messages" at bounding box center [139, 183] width 79 height 34
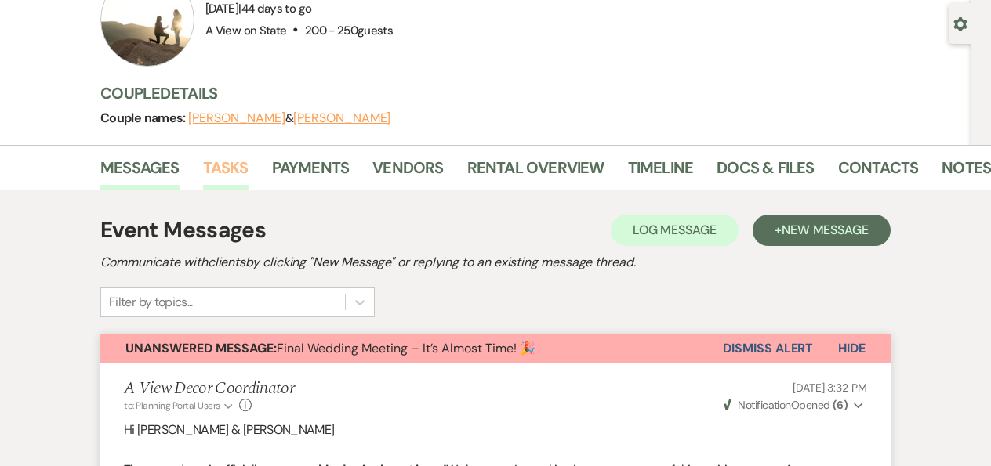
click at [224, 164] on link "Tasks" at bounding box center [225, 172] width 45 height 34
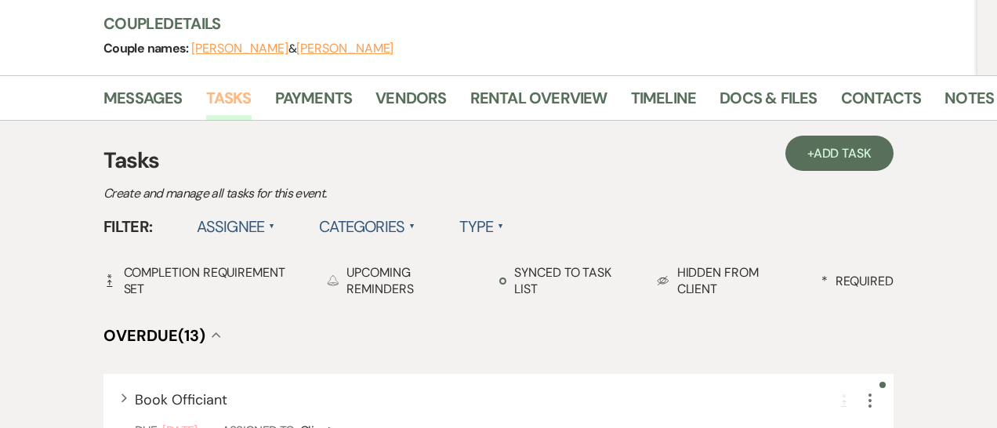
scroll to position [212, 0]
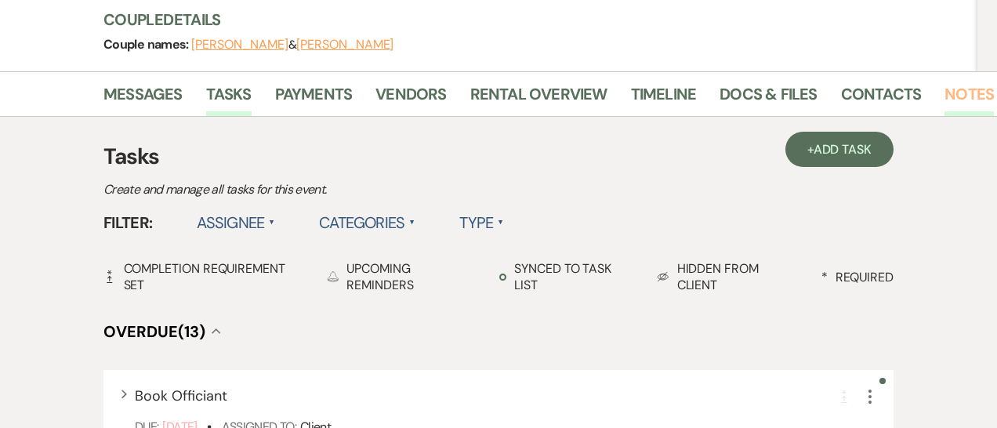
click at [960, 83] on link "Notes" at bounding box center [968, 99] width 49 height 34
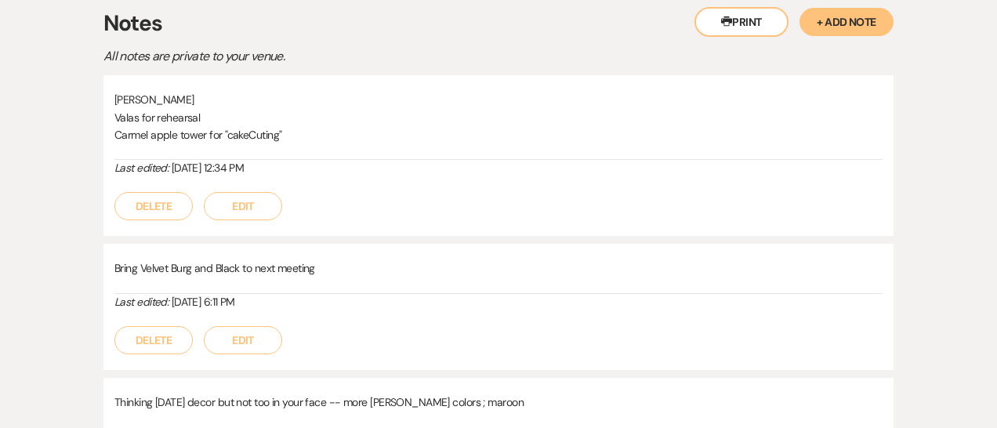
scroll to position [477, 0]
